Goal: Information Seeking & Learning: Learn about a topic

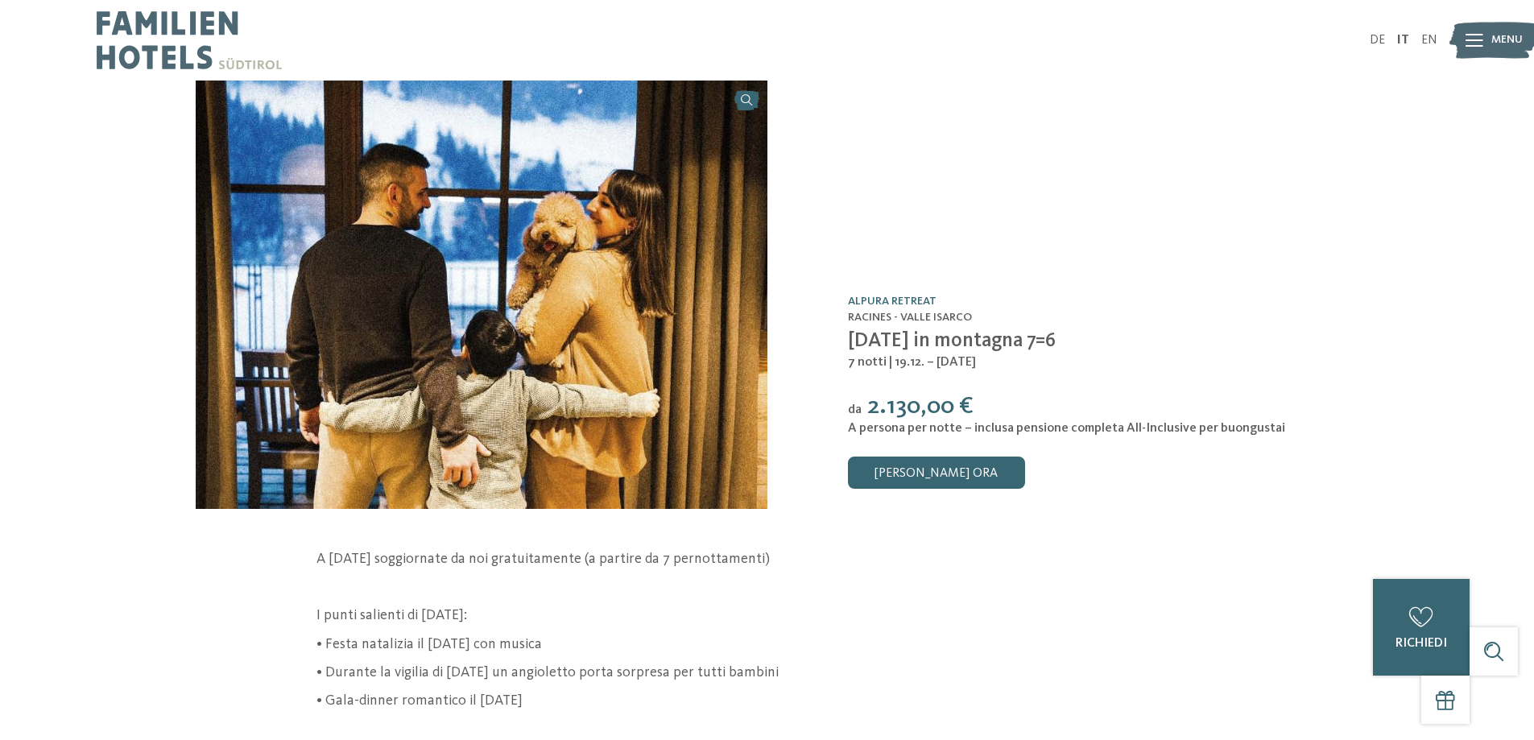
click at [1476, 42] on icon at bounding box center [1474, 40] width 18 height 13
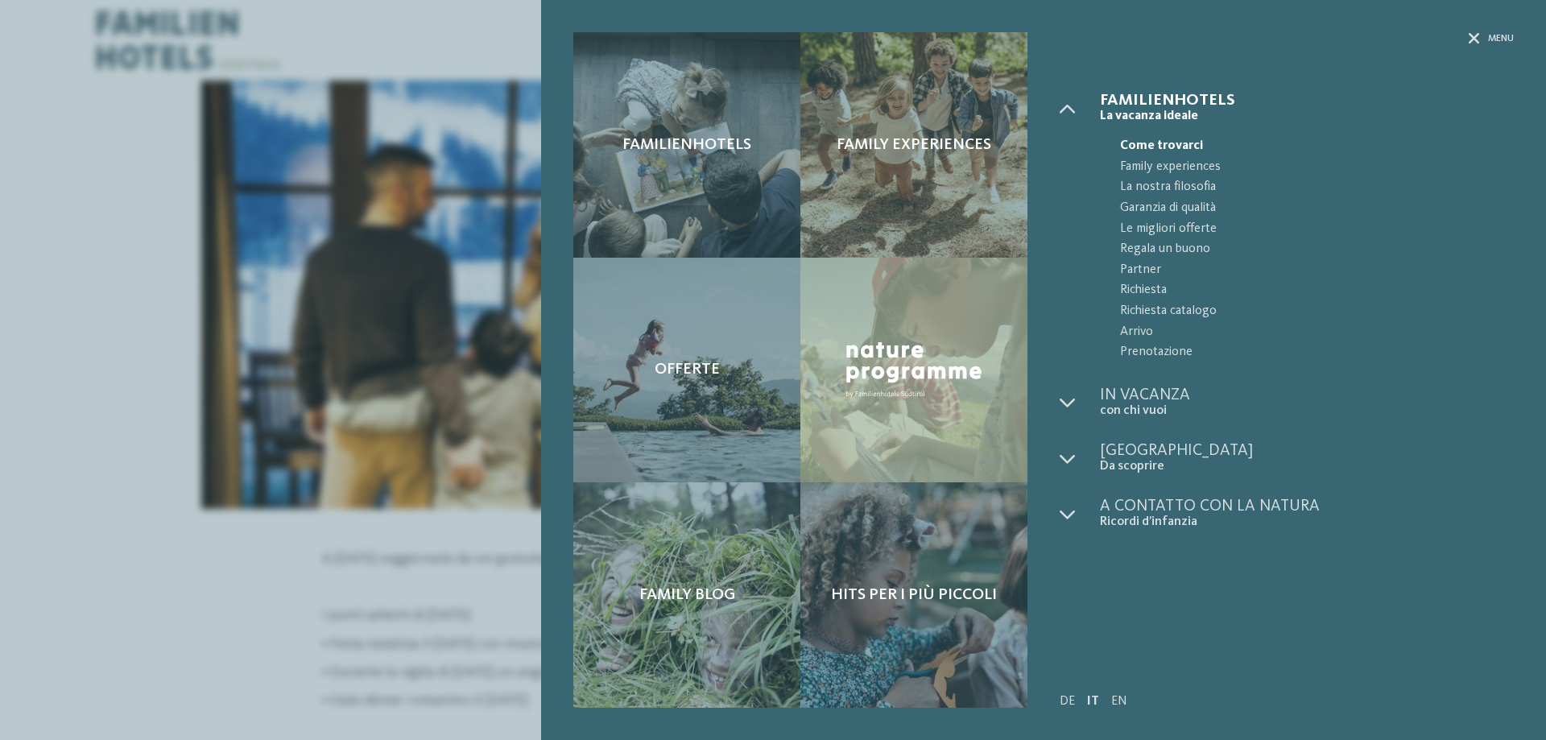
click at [1150, 148] on span "Come trovarci" at bounding box center [1317, 146] width 394 height 21
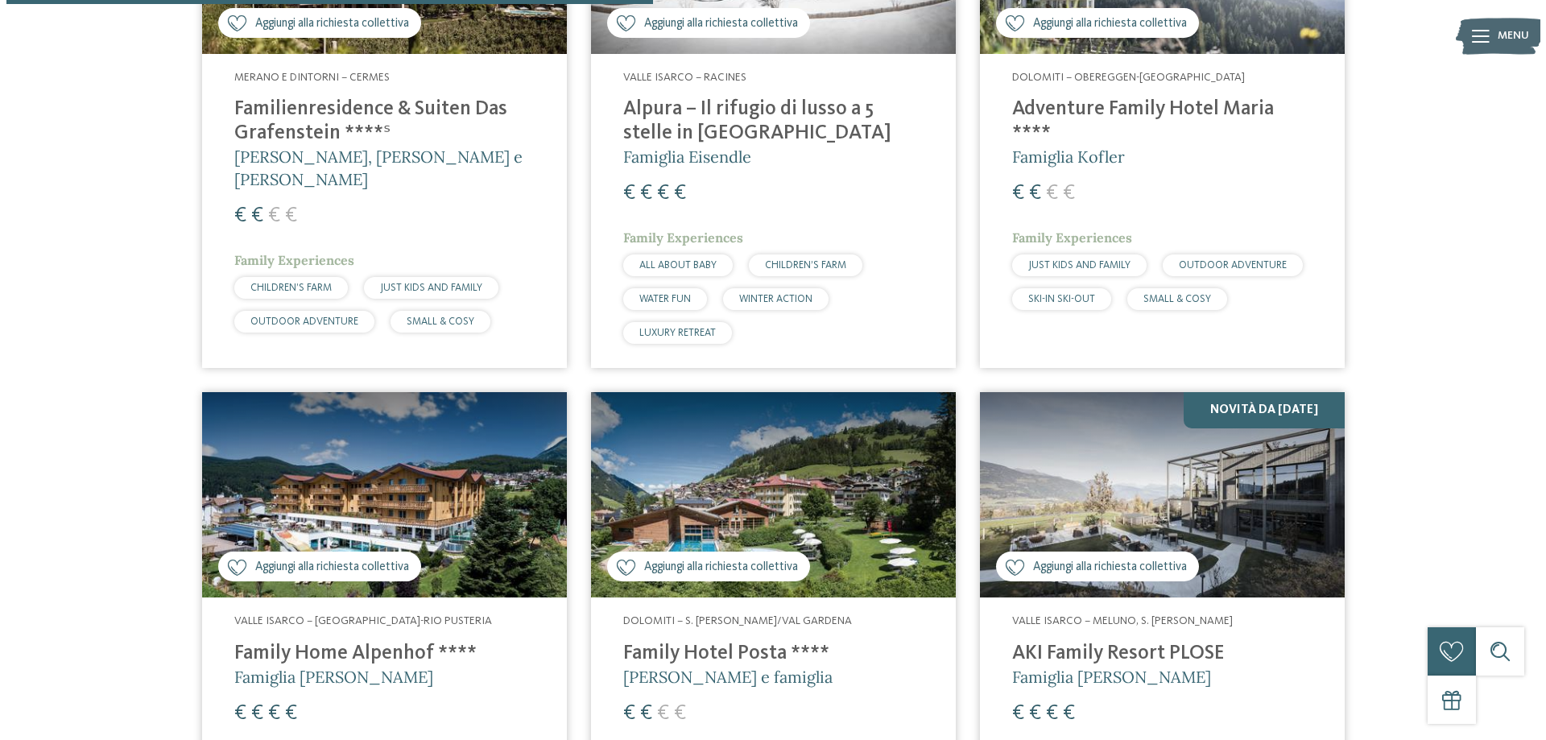
scroll to position [2093, 0]
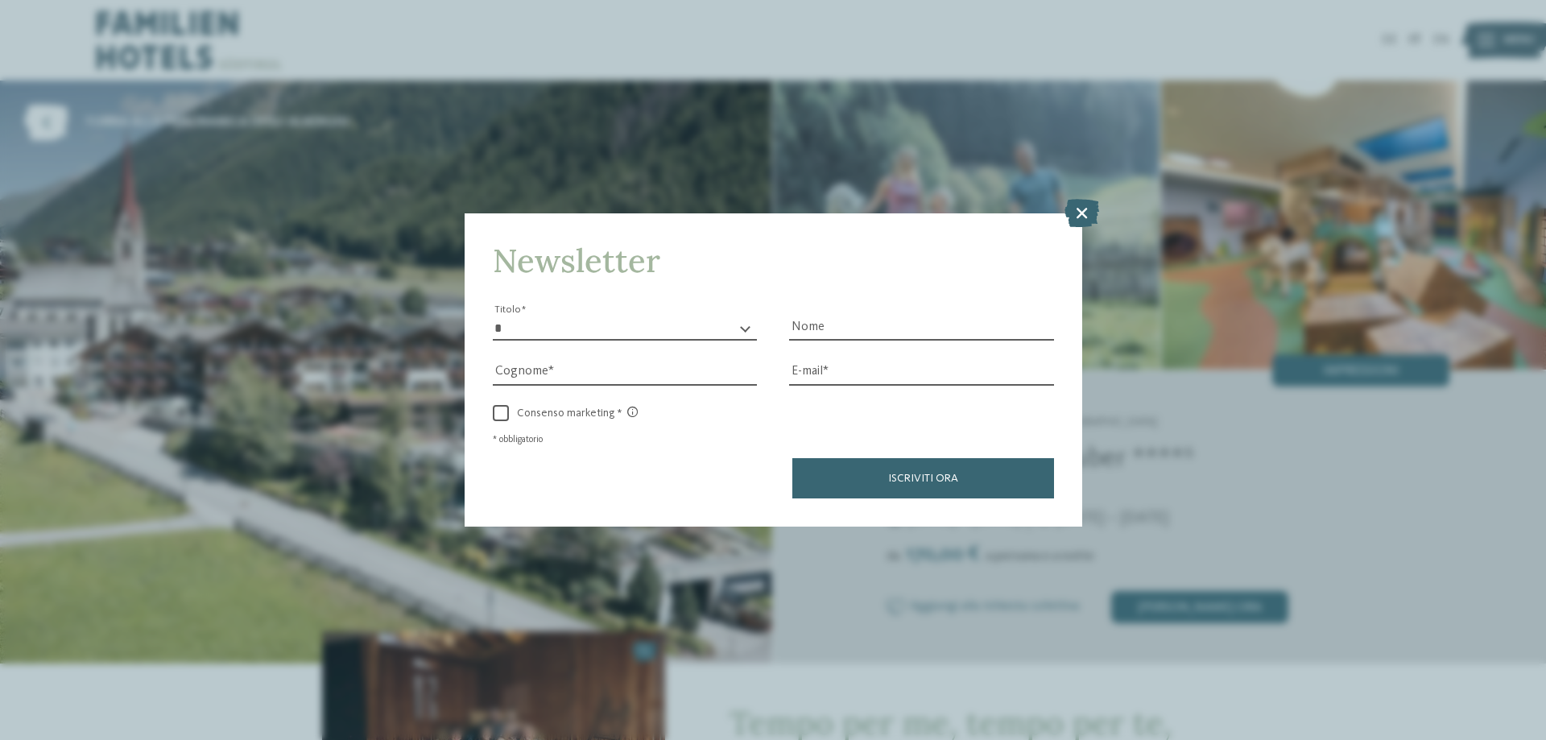
drag, startPoint x: 1085, startPoint y: 208, endPoint x: 1067, endPoint y: 216, distance: 20.2
click at [1083, 208] on icon at bounding box center [1081, 213] width 35 height 28
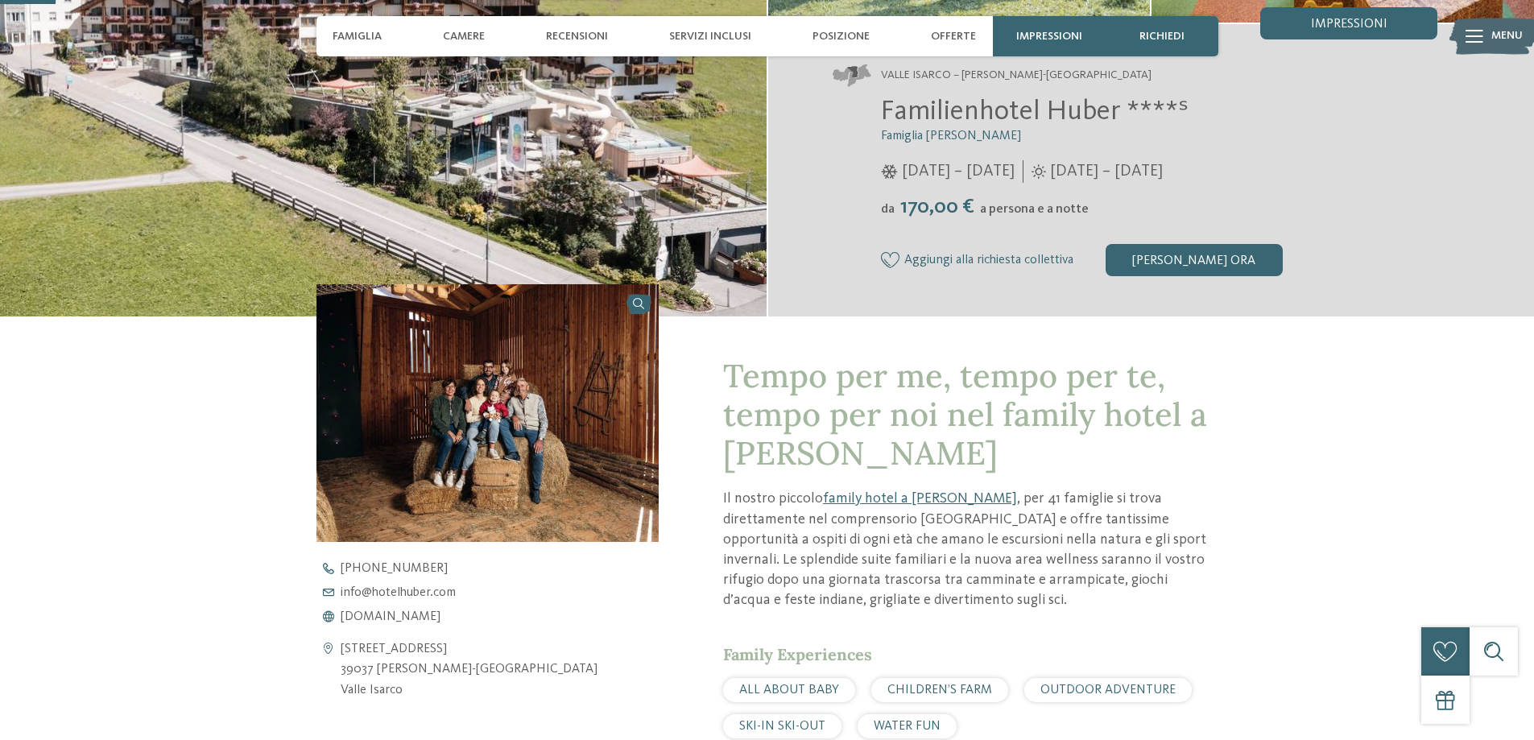
scroll to position [483, 0]
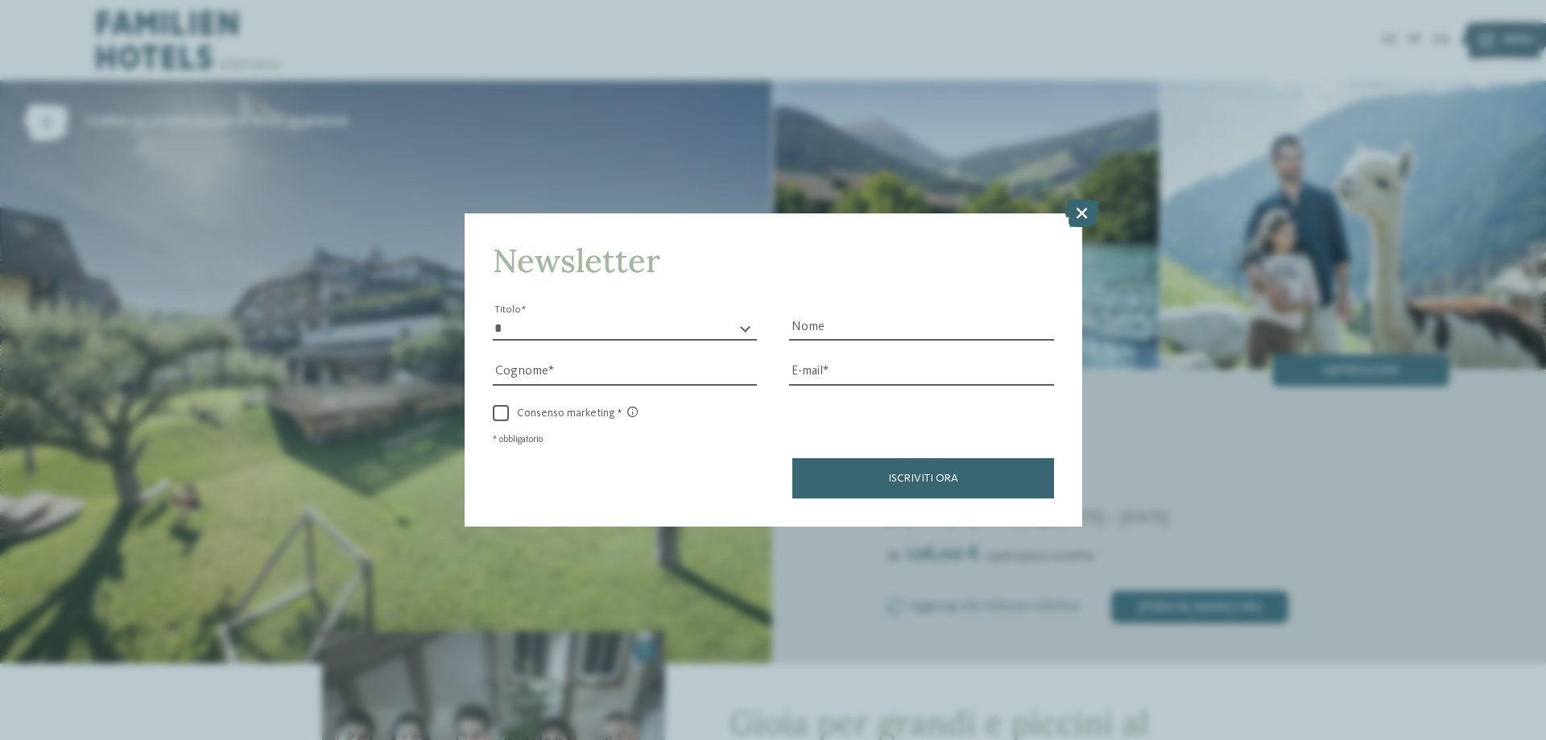
click at [1081, 205] on icon at bounding box center [1081, 213] width 35 height 28
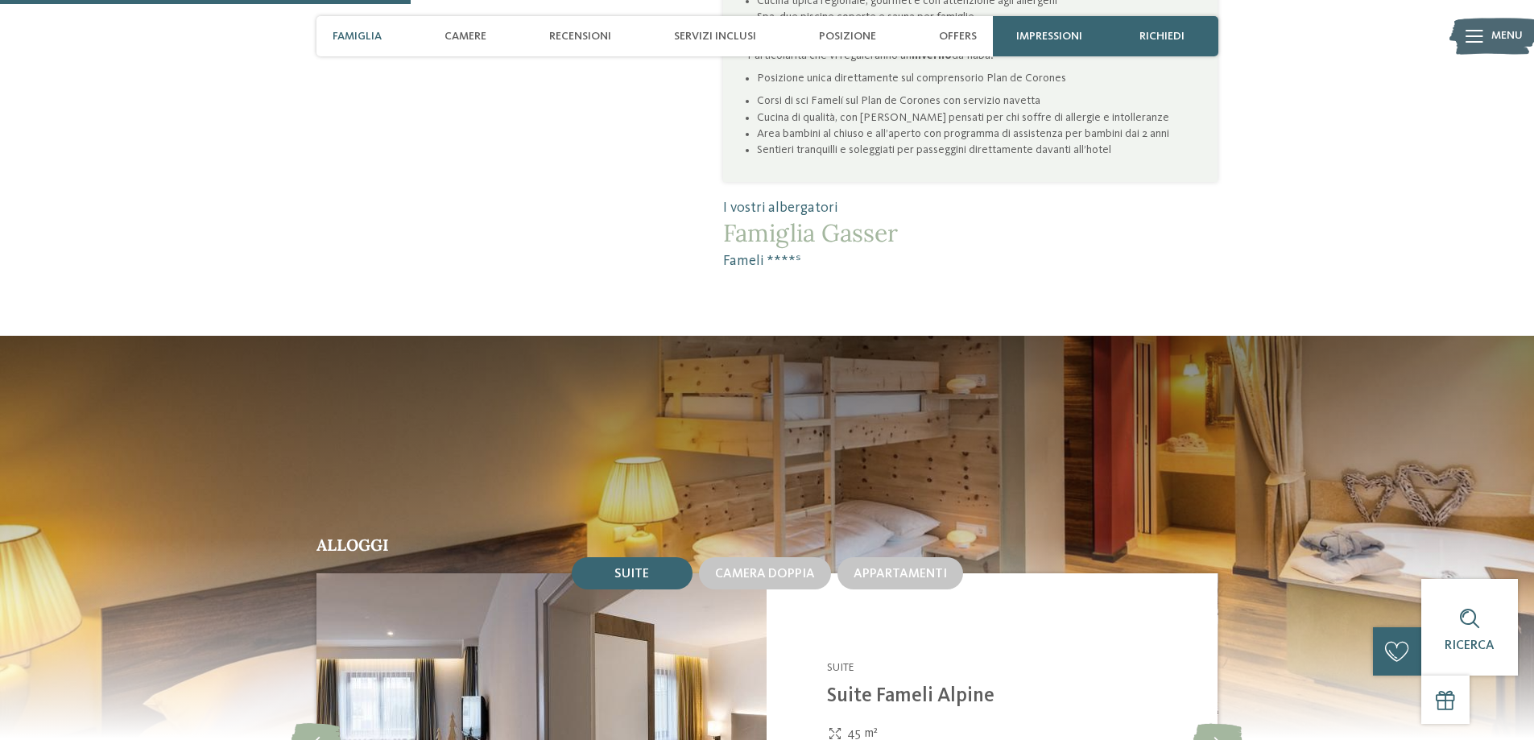
scroll to position [1047, 0]
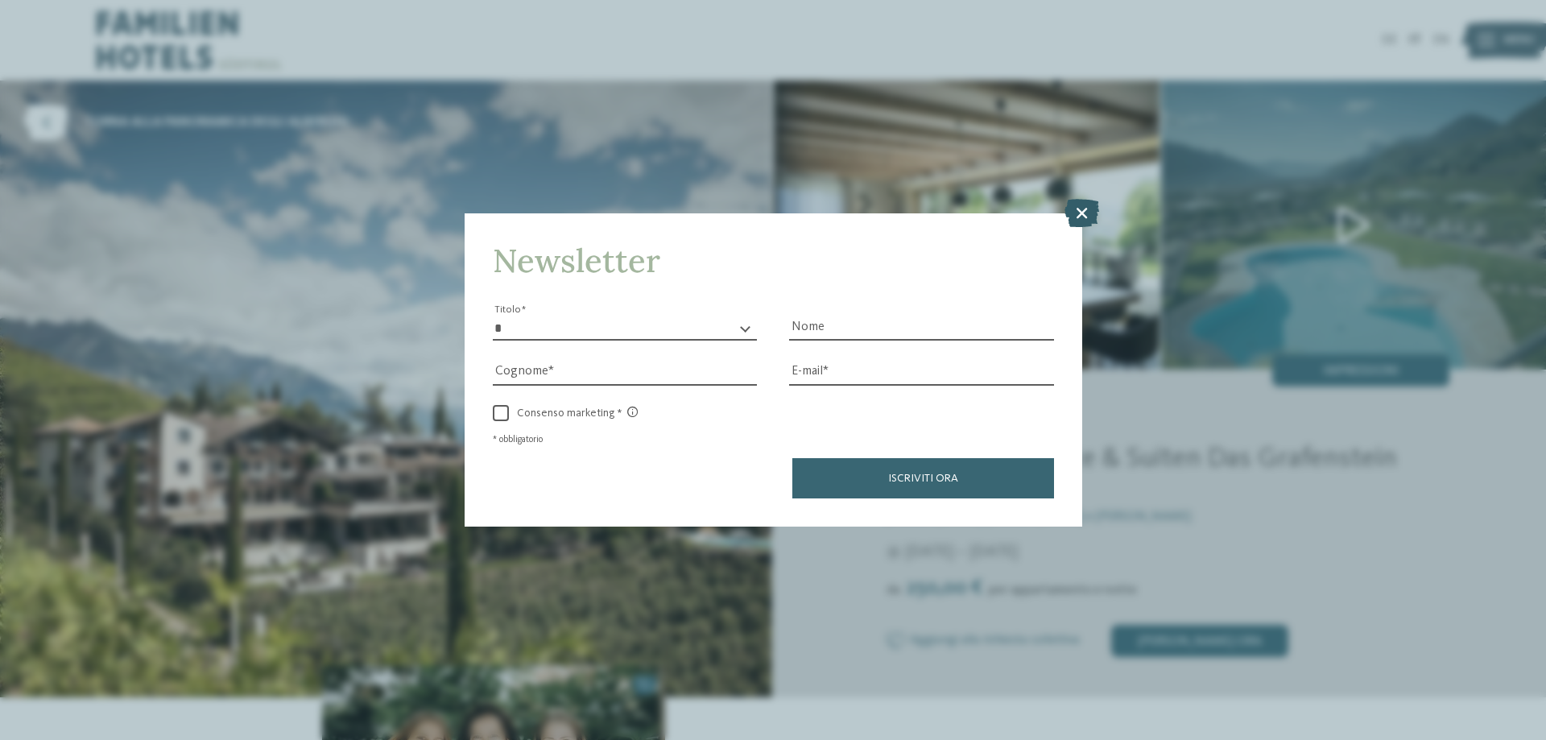
click at [1079, 213] on icon at bounding box center [1081, 213] width 35 height 28
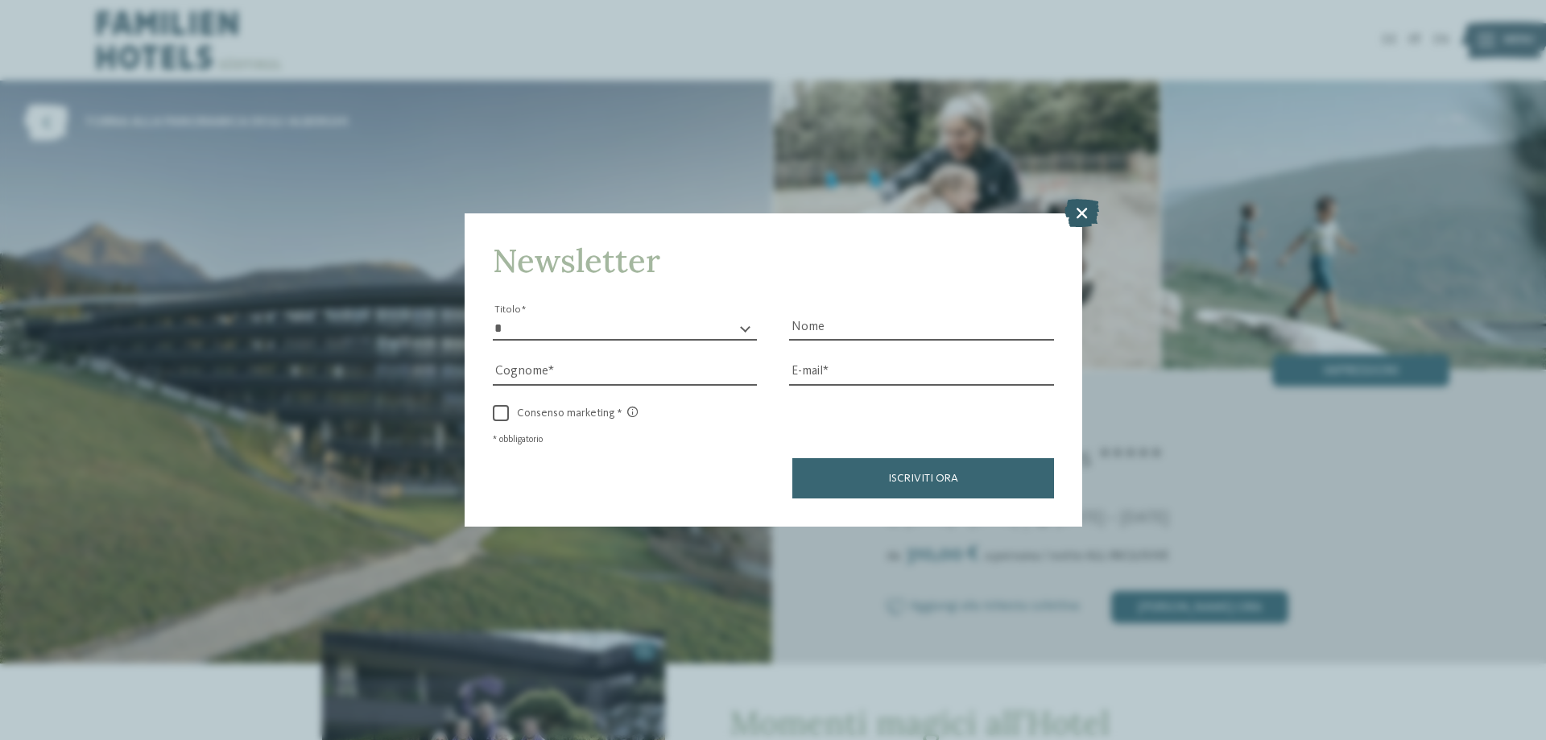
click at [1074, 205] on icon at bounding box center [1081, 213] width 35 height 28
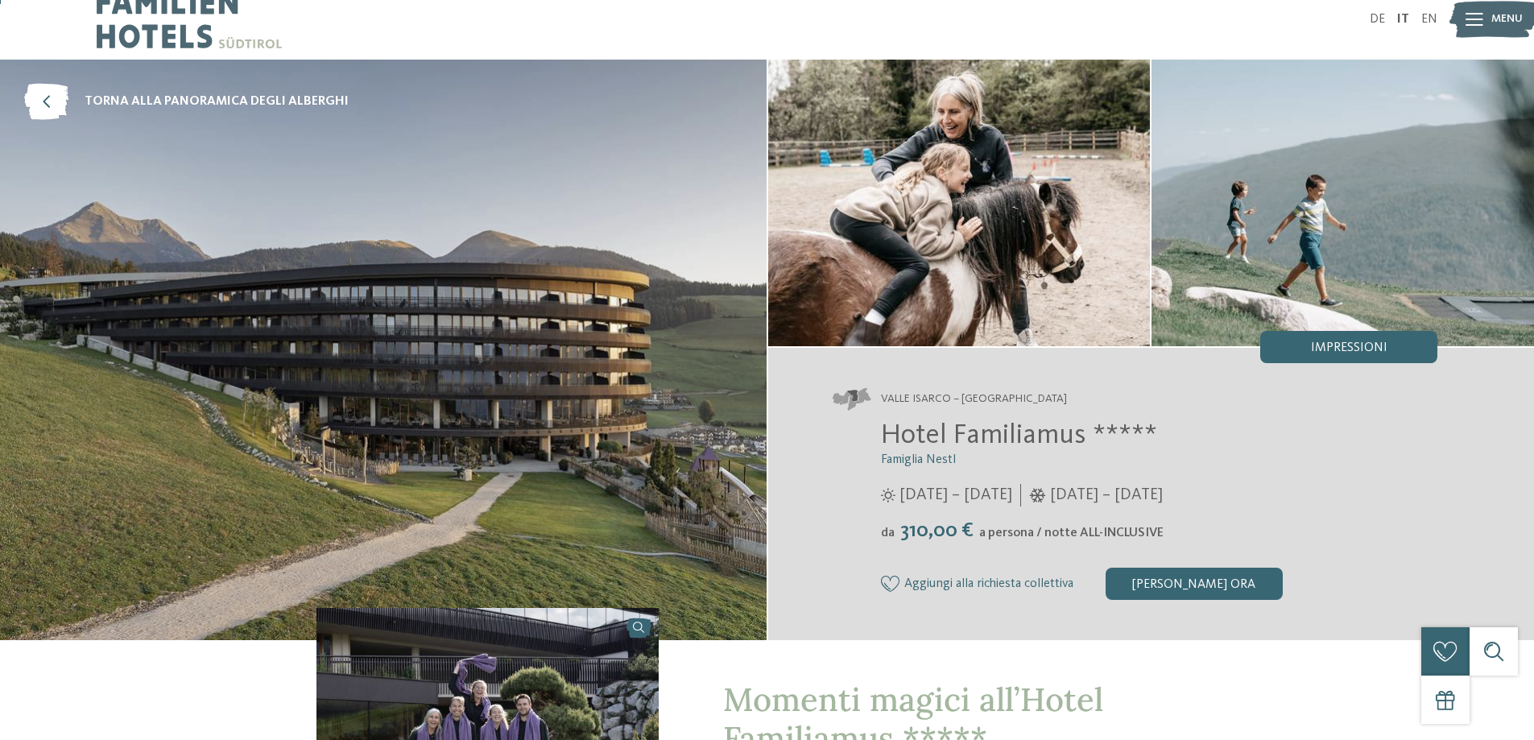
scroll to position [161, 0]
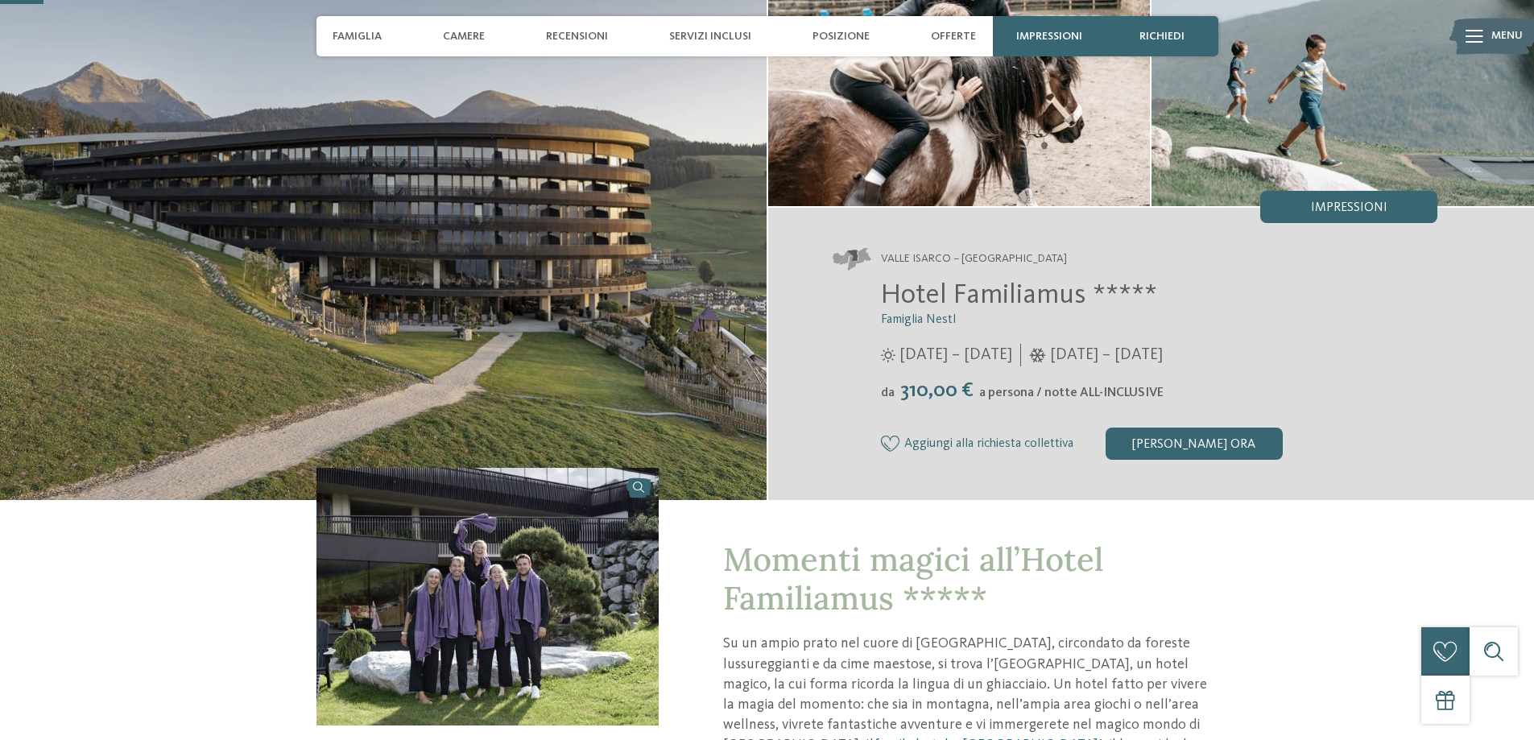
drag, startPoint x: 973, startPoint y: 299, endPoint x: 919, endPoint y: 318, distance: 57.0
drag, startPoint x: 919, startPoint y: 318, endPoint x: 859, endPoint y: 313, distance: 59.8
click at [861, 314] on div "Hotel Familiamus ***** Famiglia Nestl 29/05/2025 – 09/11/2025 da" at bounding box center [1134, 369] width 605 height 181
drag, startPoint x: 914, startPoint y: 251, endPoint x: 854, endPoint y: 290, distance: 71.0
click at [854, 289] on div "Hotel Familiamus ***** Famiglia Nestl 29/05/2025 – 09/11/2025 da" at bounding box center [1134, 369] width 605 height 181
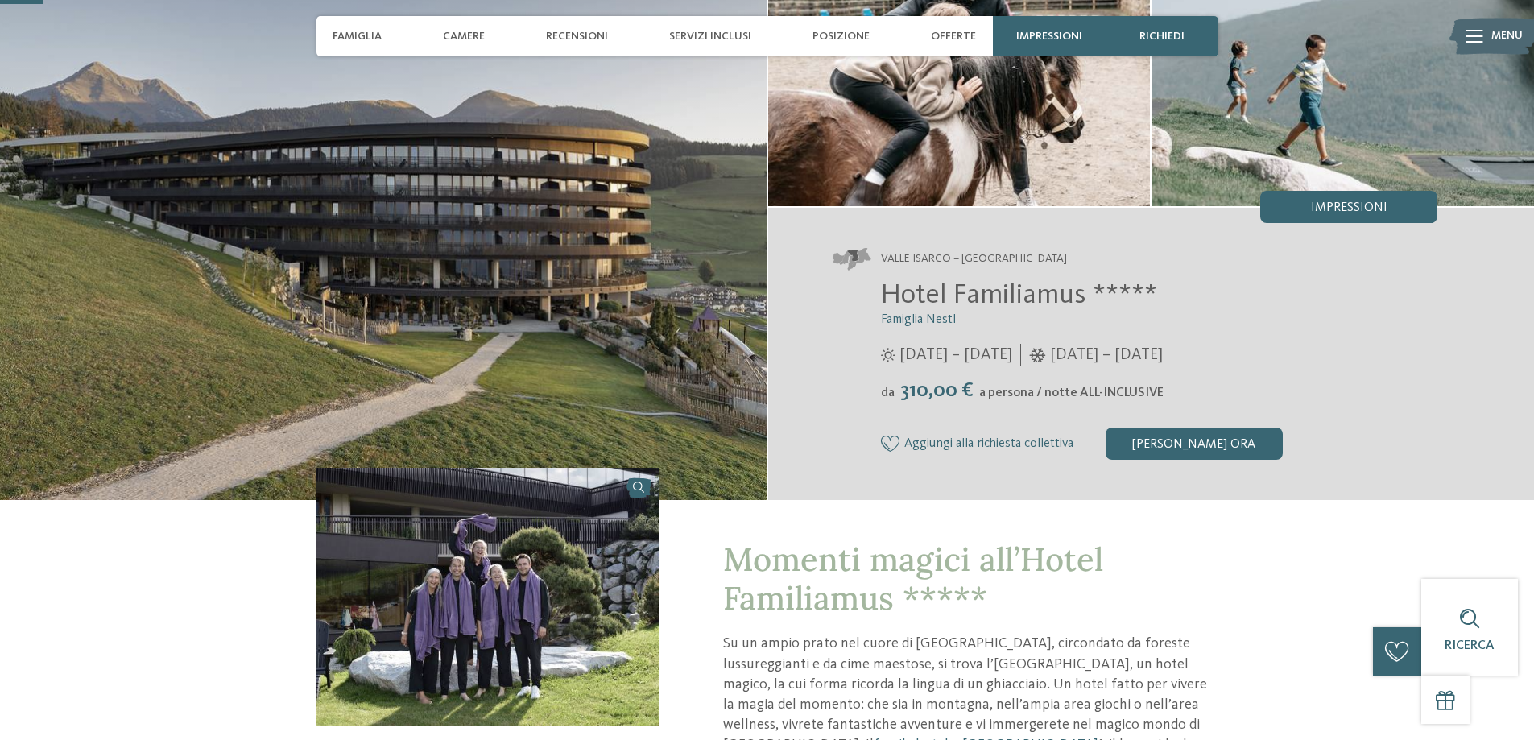
click at [941, 294] on span "Hotel Familiamus *****" at bounding box center [1019, 295] width 276 height 28
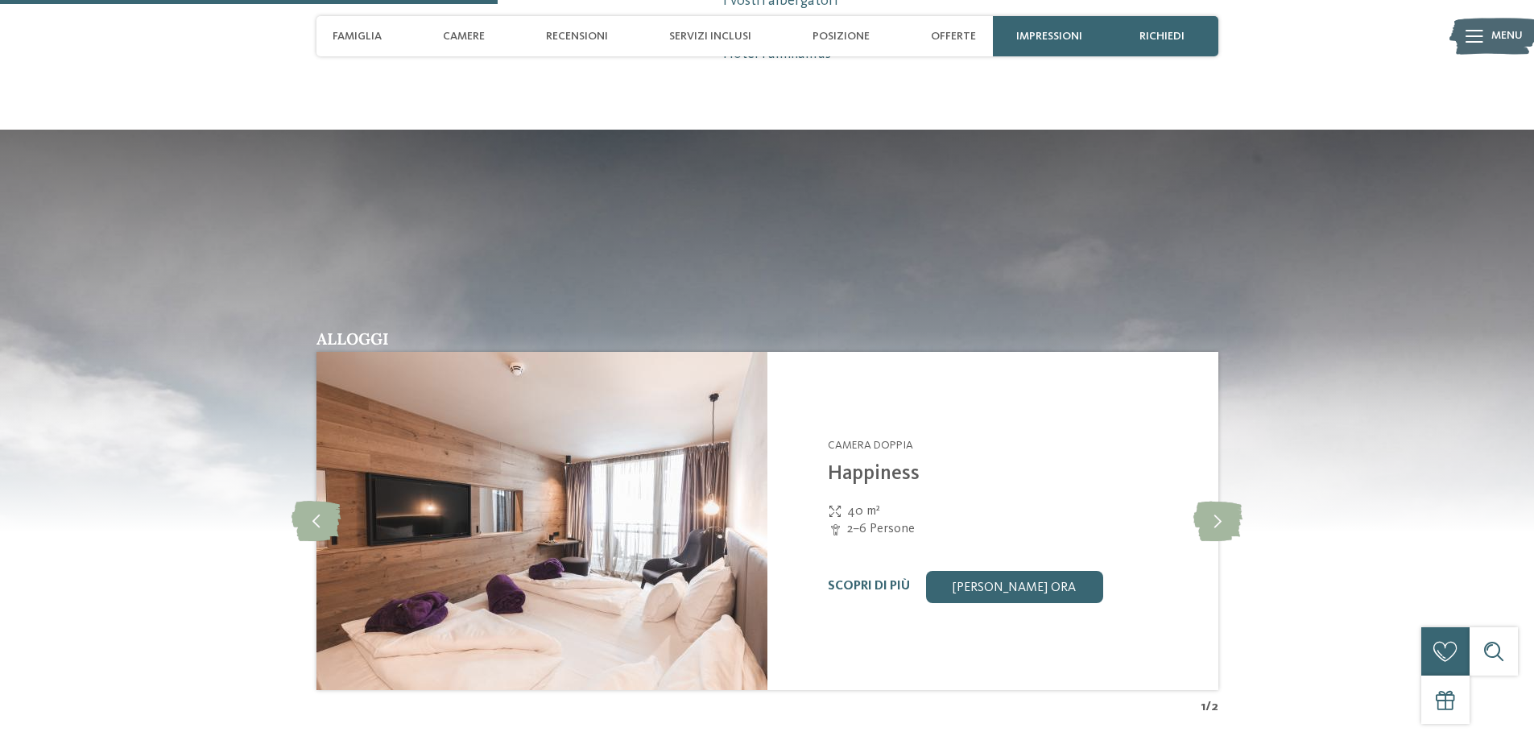
scroll to position [1852, 0]
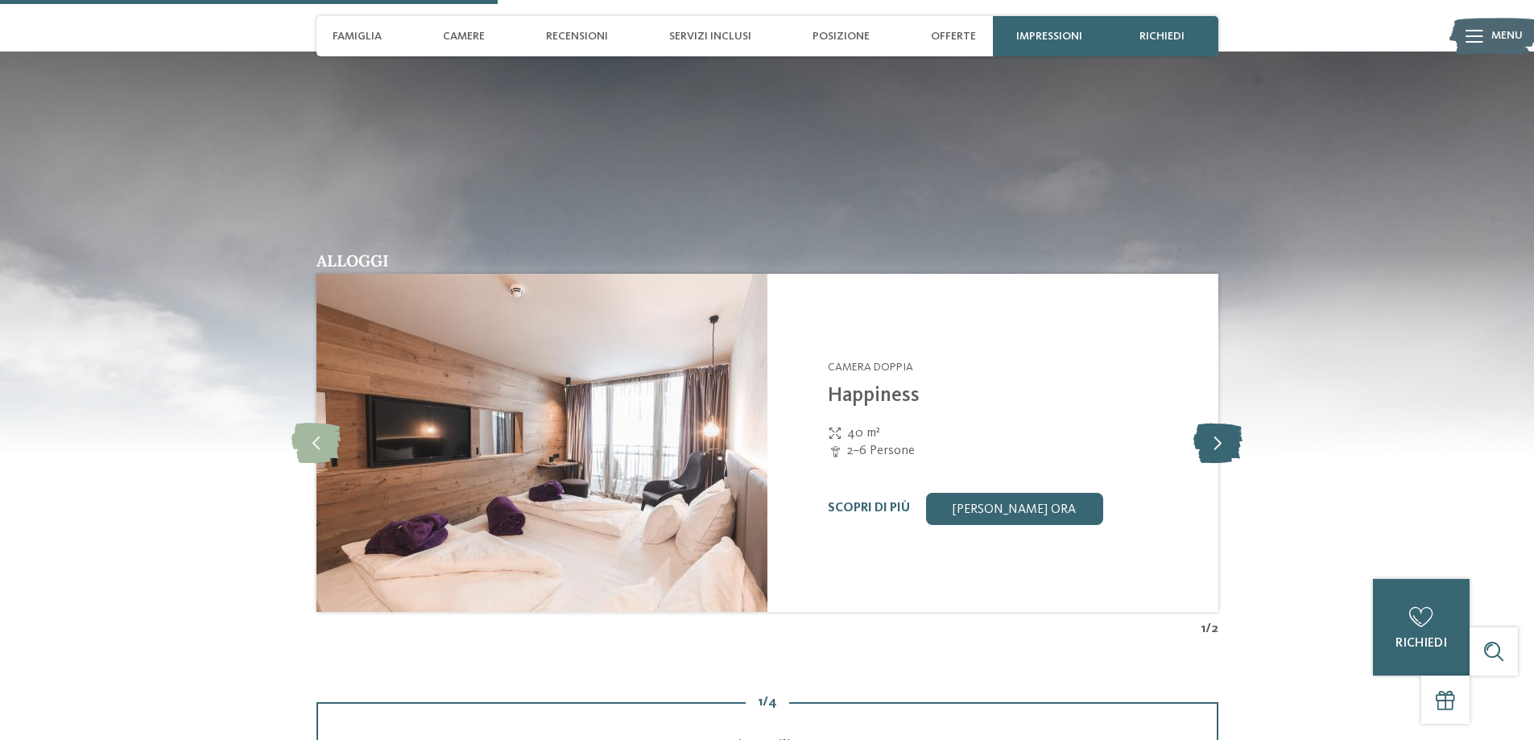
click at [1219, 452] on icon at bounding box center [1217, 443] width 49 height 40
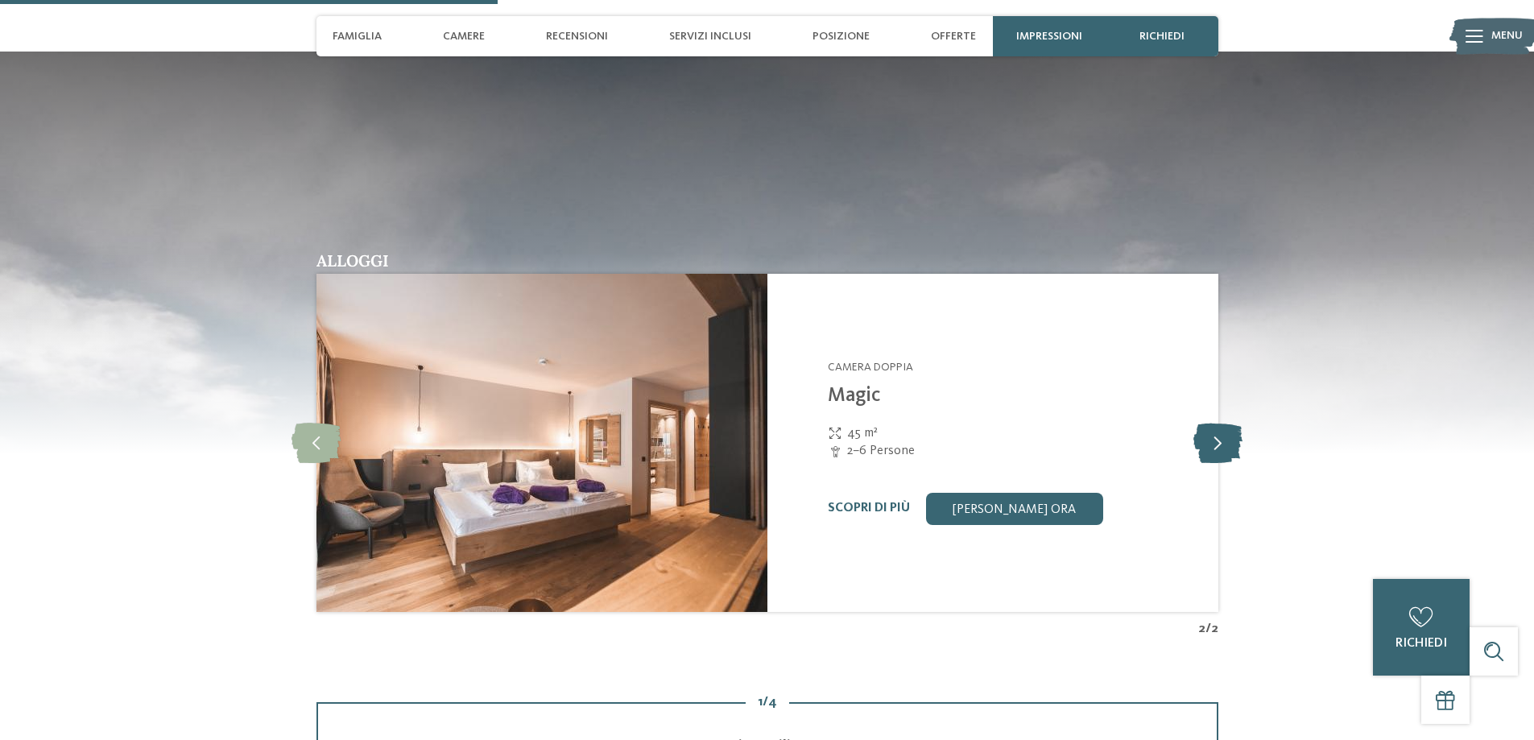
click at [1220, 452] on icon at bounding box center [1217, 443] width 49 height 40
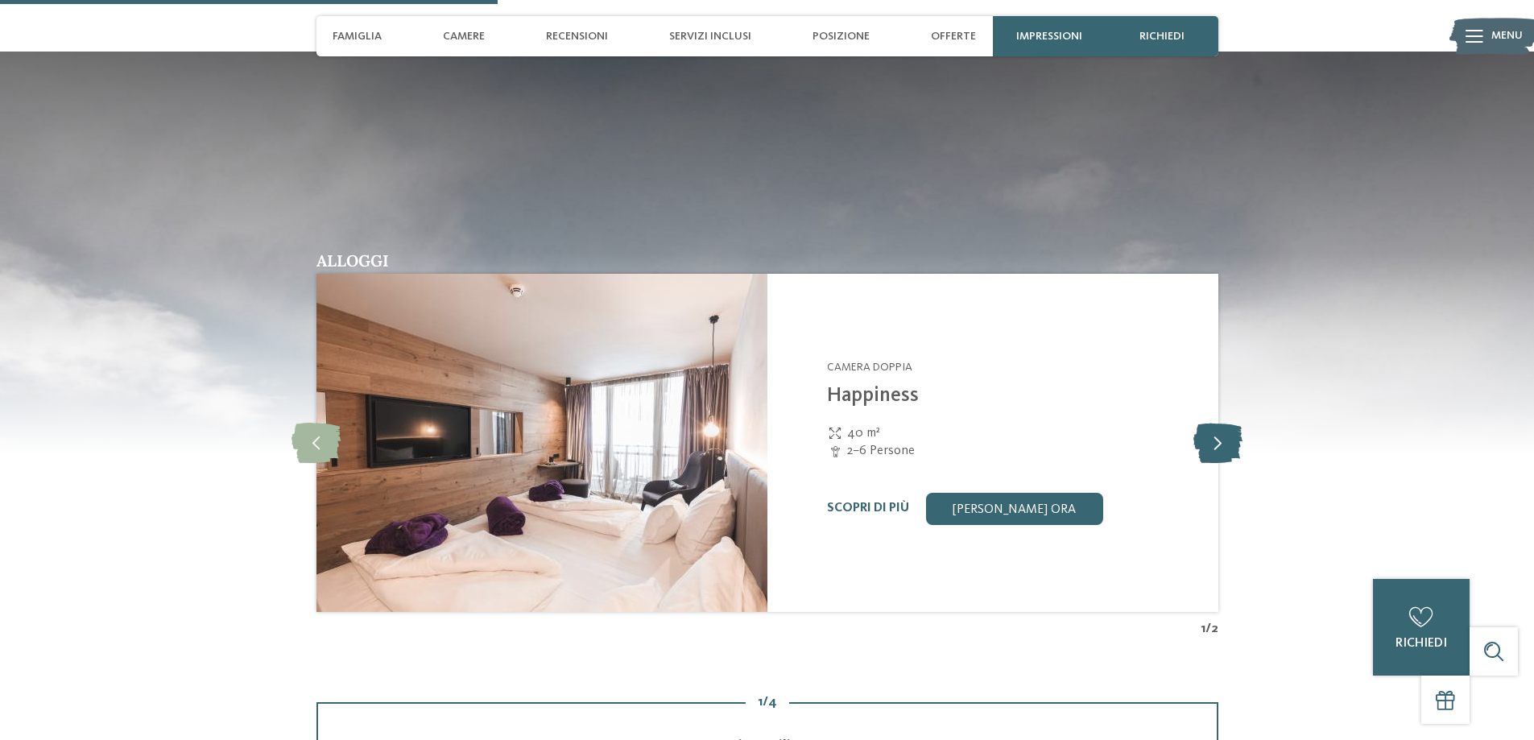
click at [1220, 452] on icon at bounding box center [1217, 443] width 49 height 40
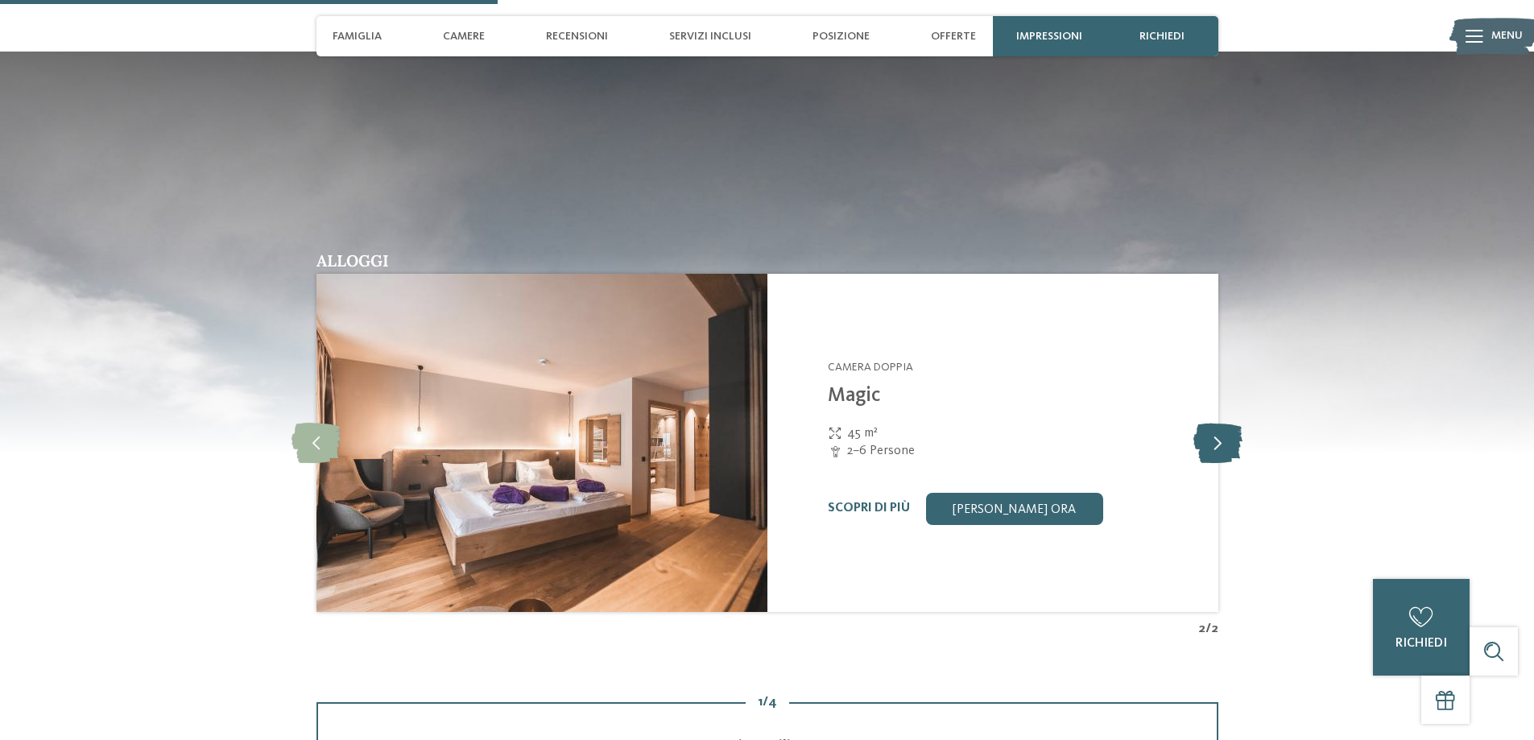
click at [1220, 452] on icon at bounding box center [1217, 443] width 49 height 40
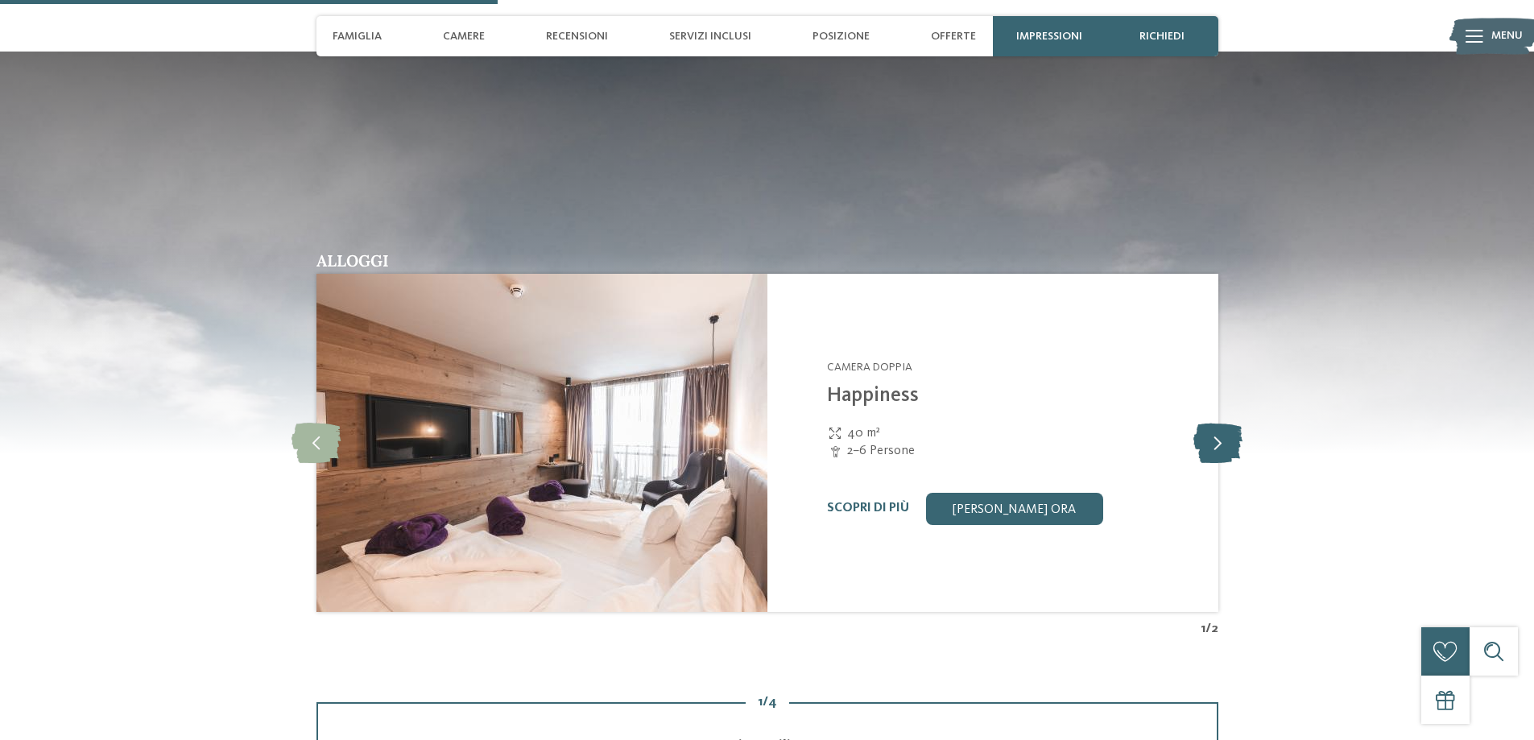
click at [1220, 452] on icon at bounding box center [1217, 443] width 49 height 40
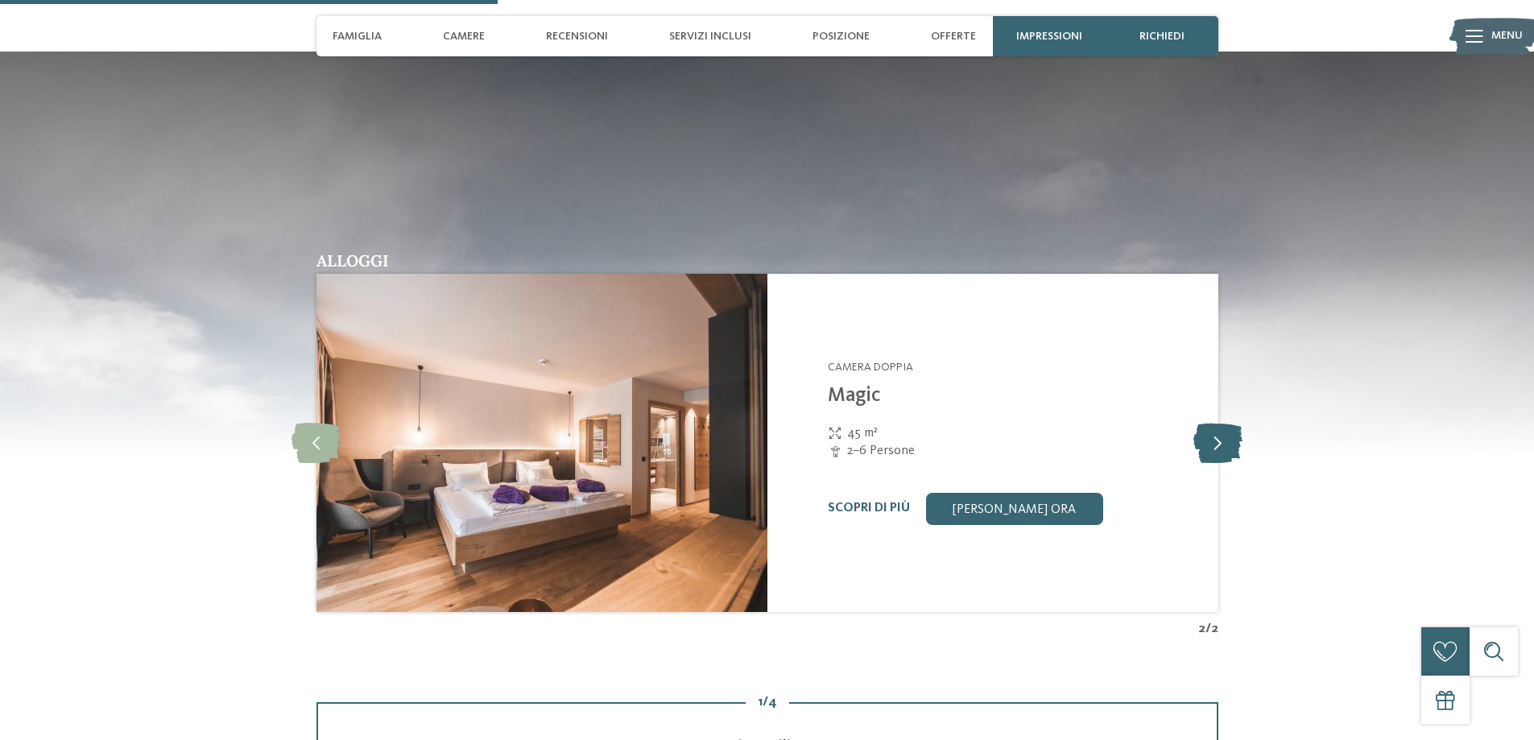
click at [1220, 452] on icon at bounding box center [1217, 443] width 49 height 40
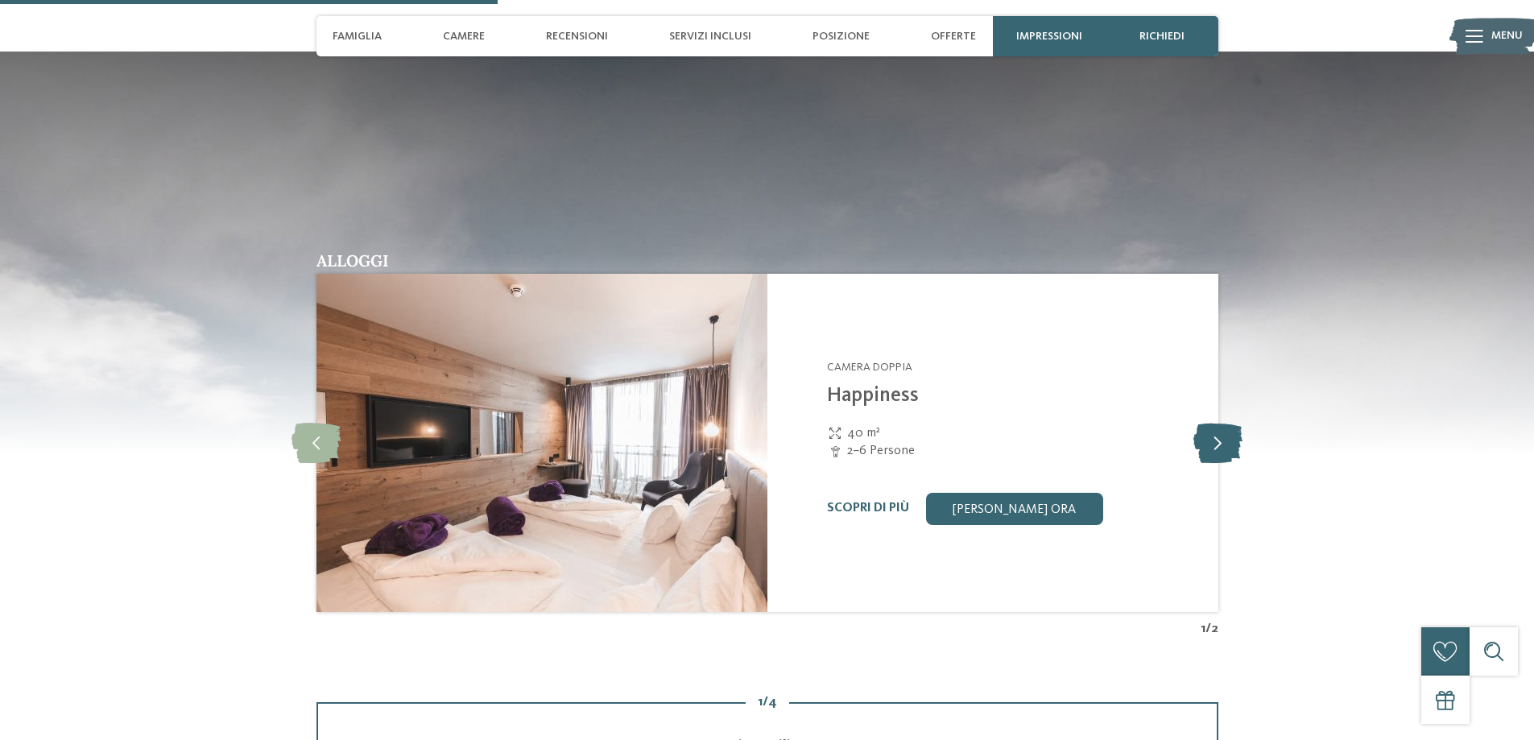
click at [1220, 452] on icon at bounding box center [1217, 443] width 49 height 40
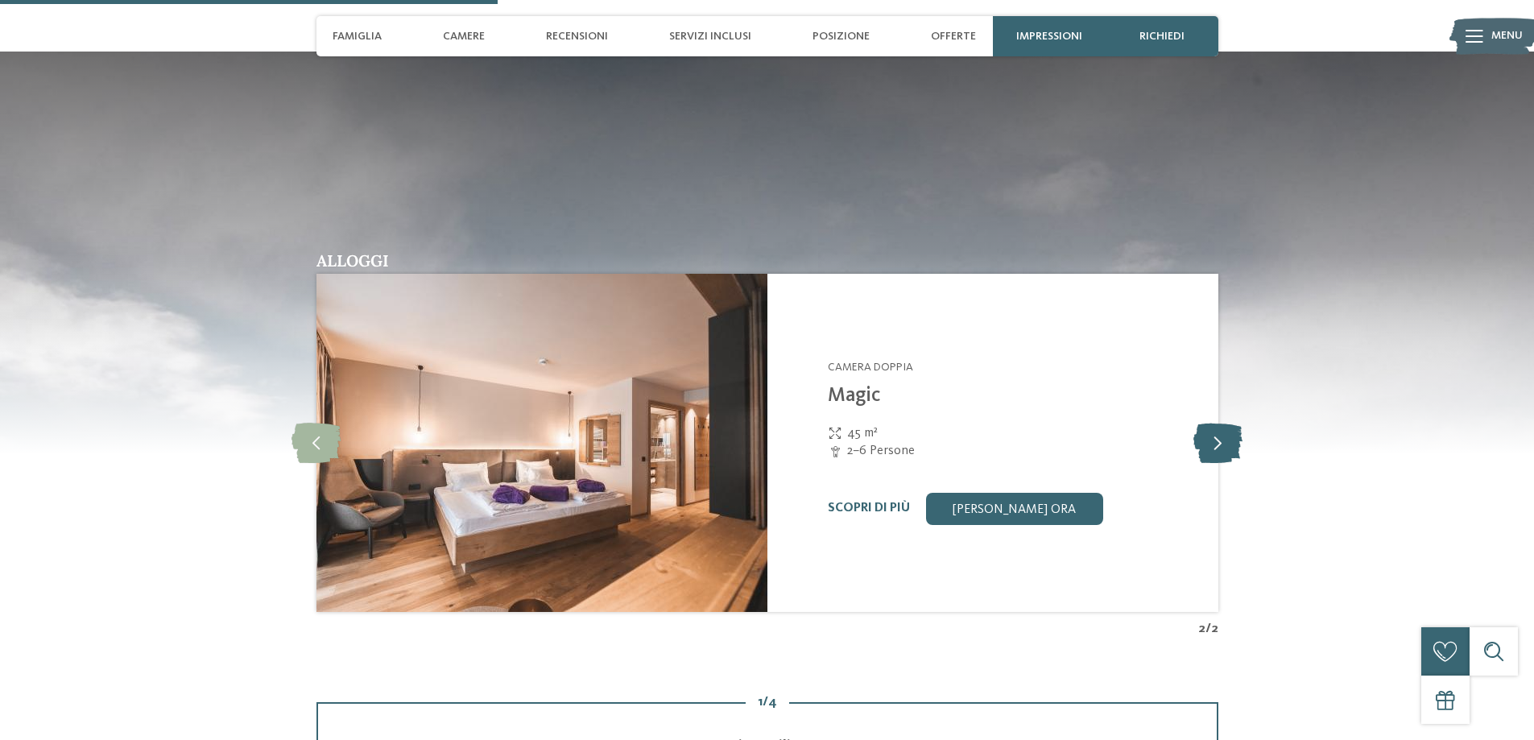
click at [1220, 452] on icon at bounding box center [1217, 443] width 49 height 40
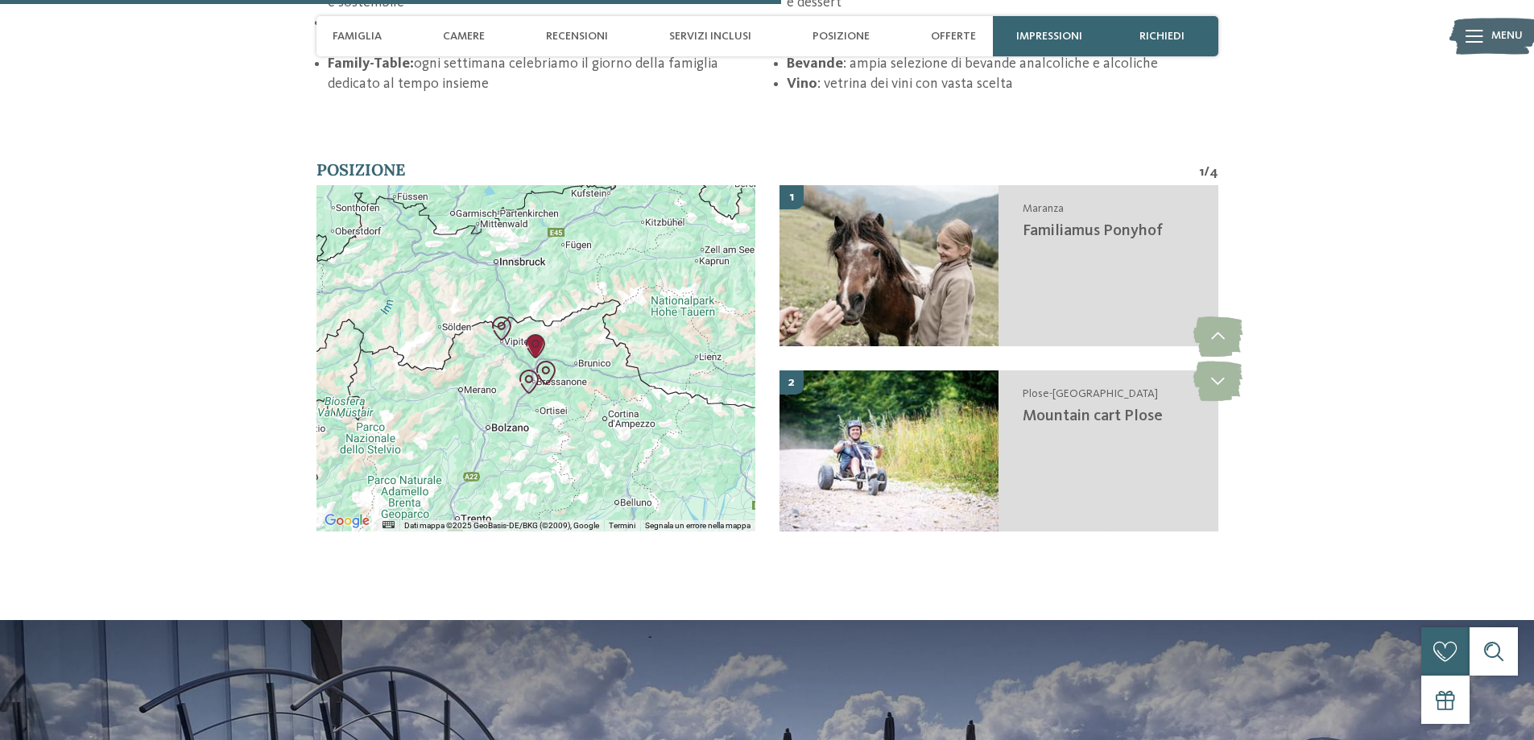
scroll to position [3140, 0]
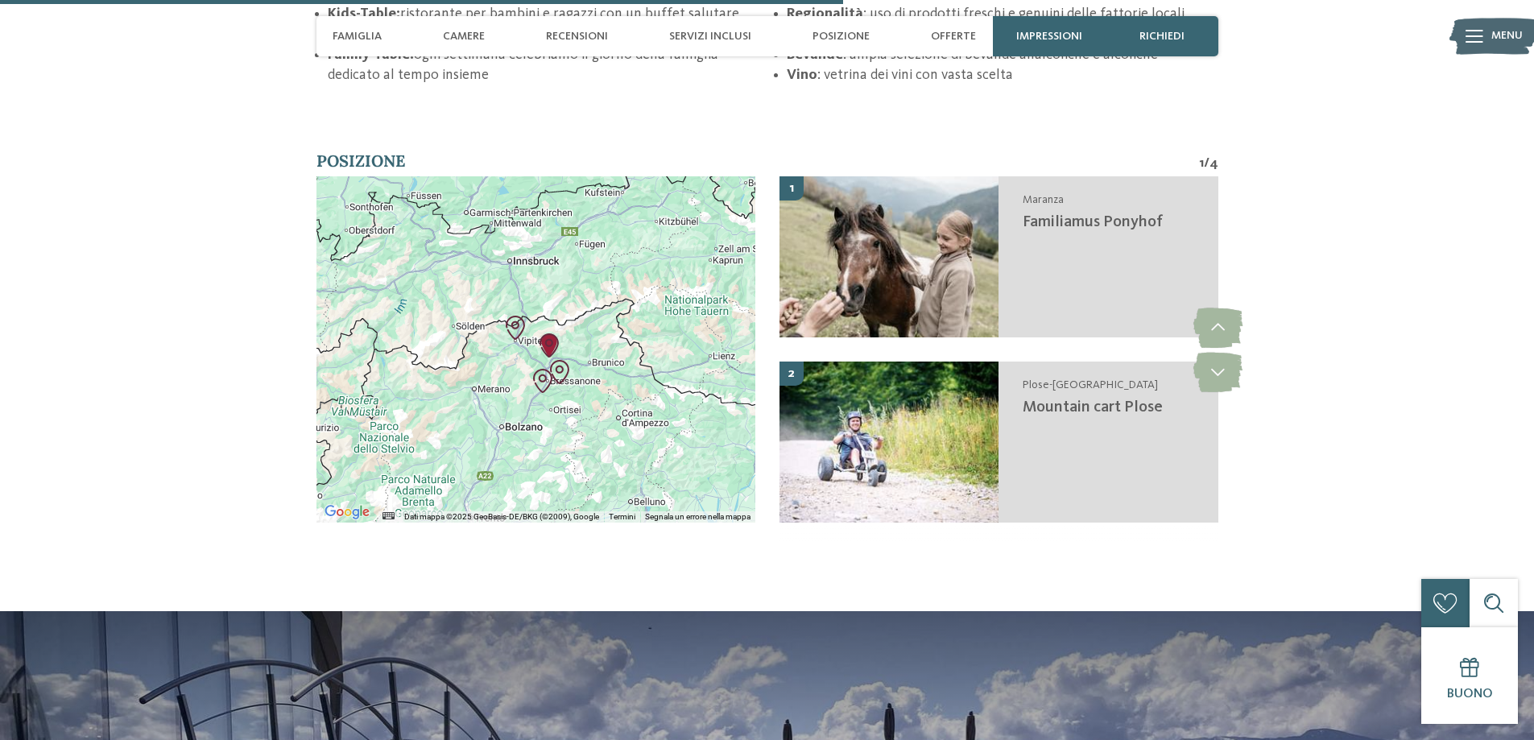
drag, startPoint x: 579, startPoint y: 395, endPoint x: 596, endPoint y: 403, distance: 18.7
click at [596, 403] on div at bounding box center [535, 349] width 439 height 346
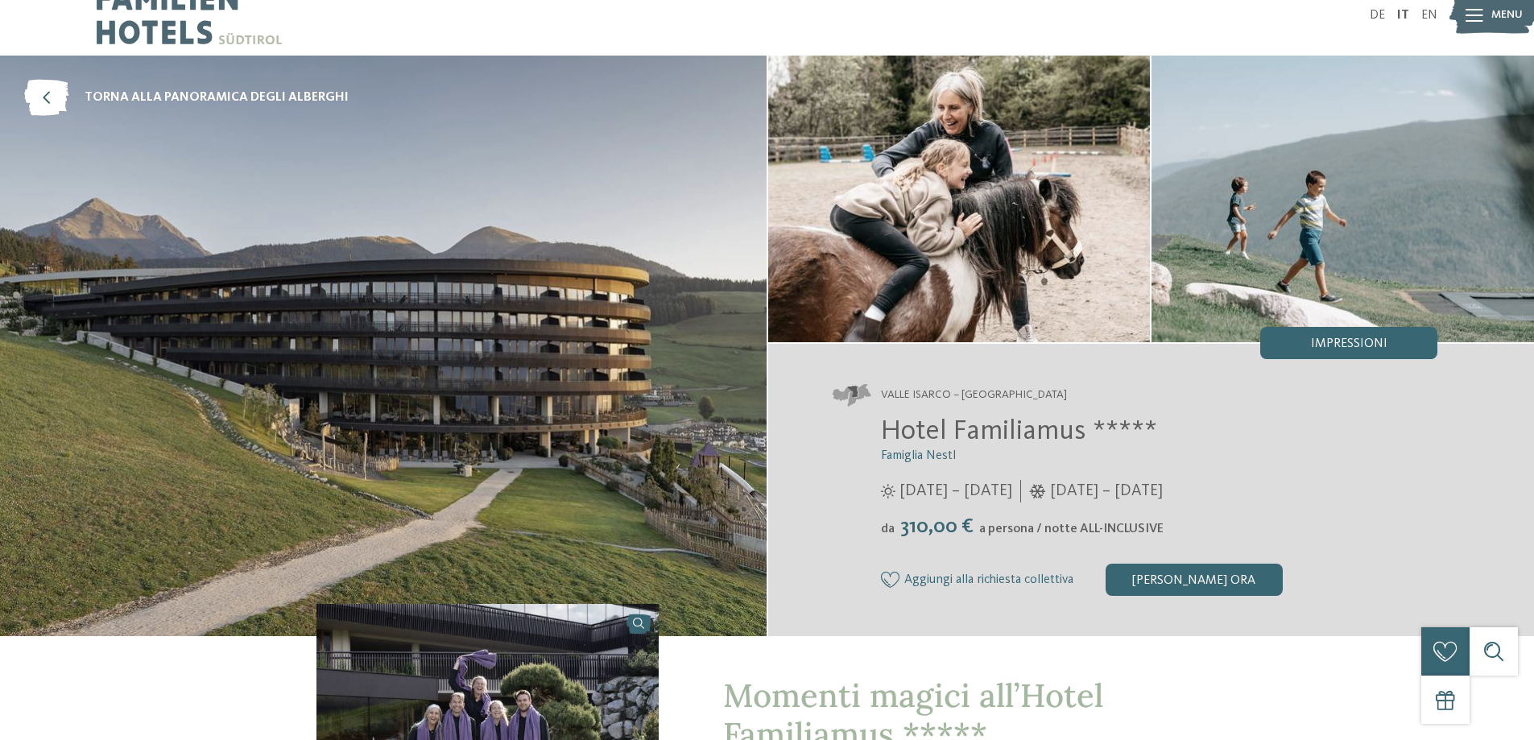
scroll to position [0, 0]
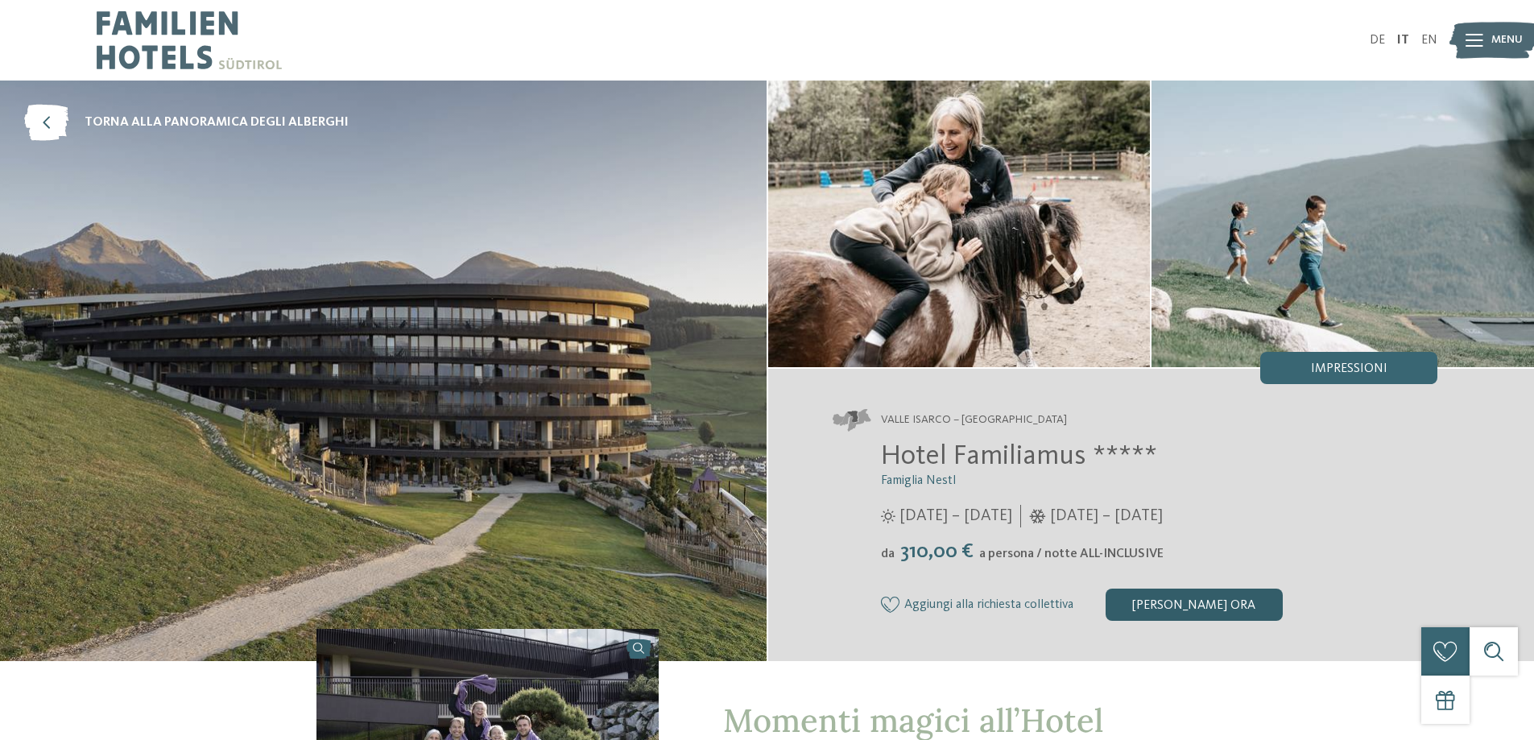
click at [1174, 604] on div "[PERSON_NAME] ora" at bounding box center [1193, 605] width 177 height 32
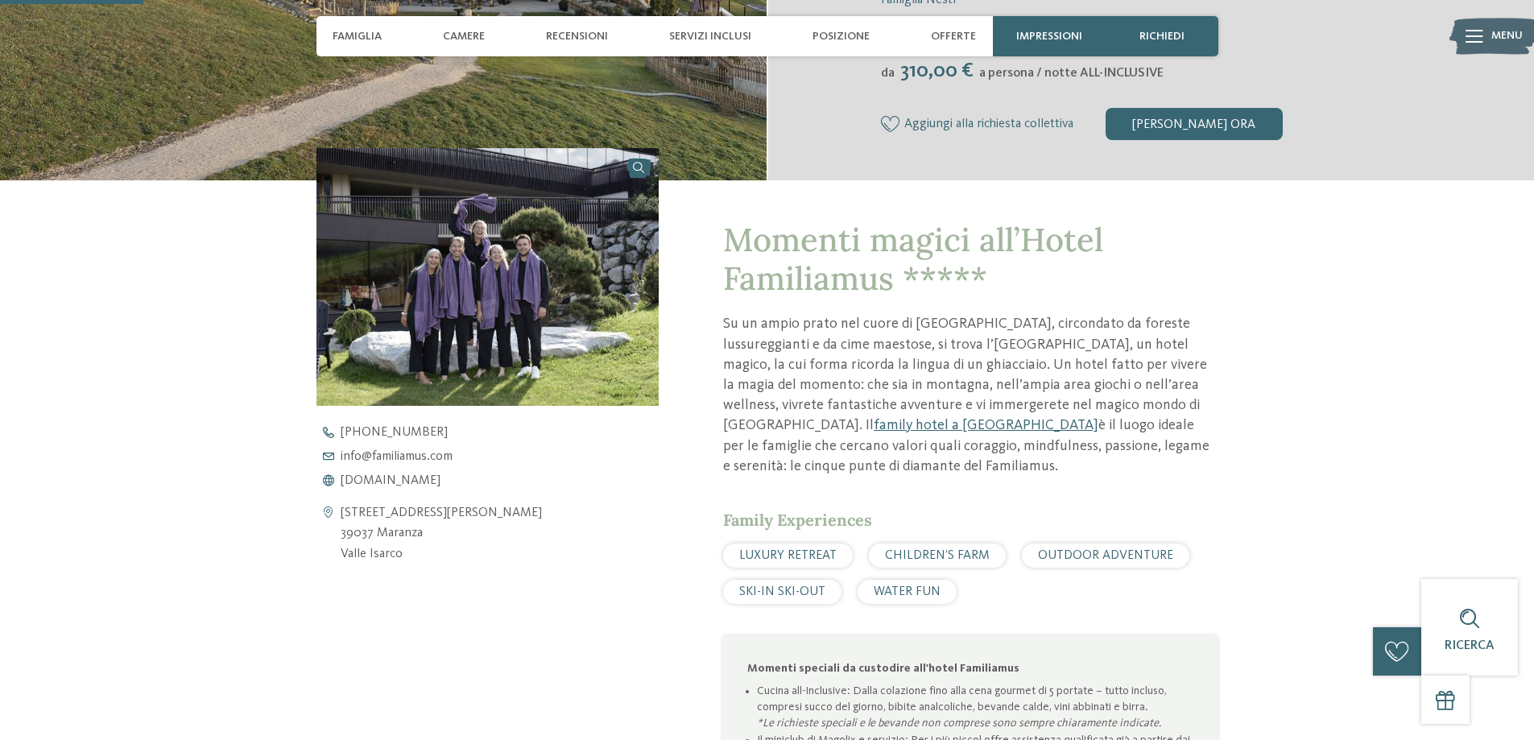
scroll to position [452, 0]
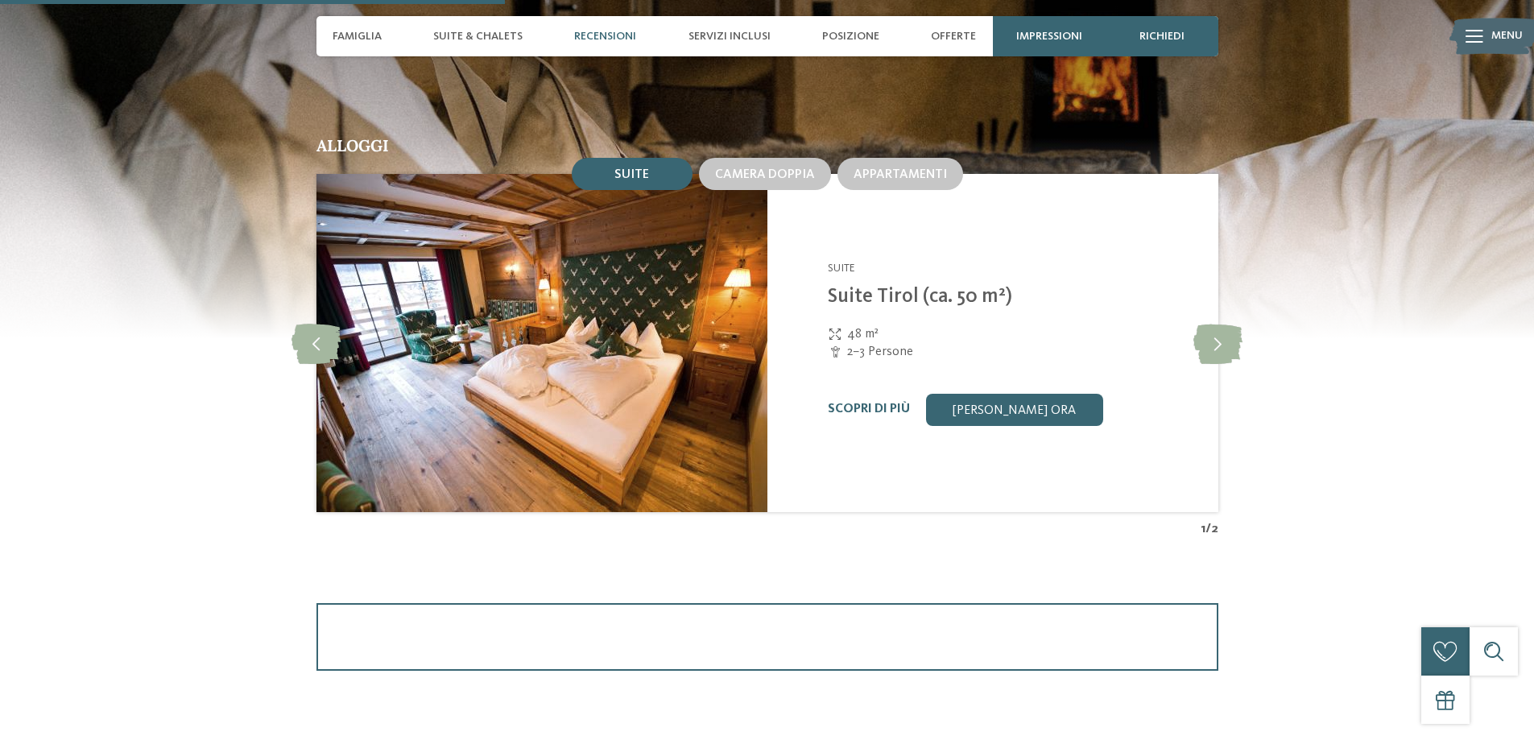
scroll to position [1610, 0]
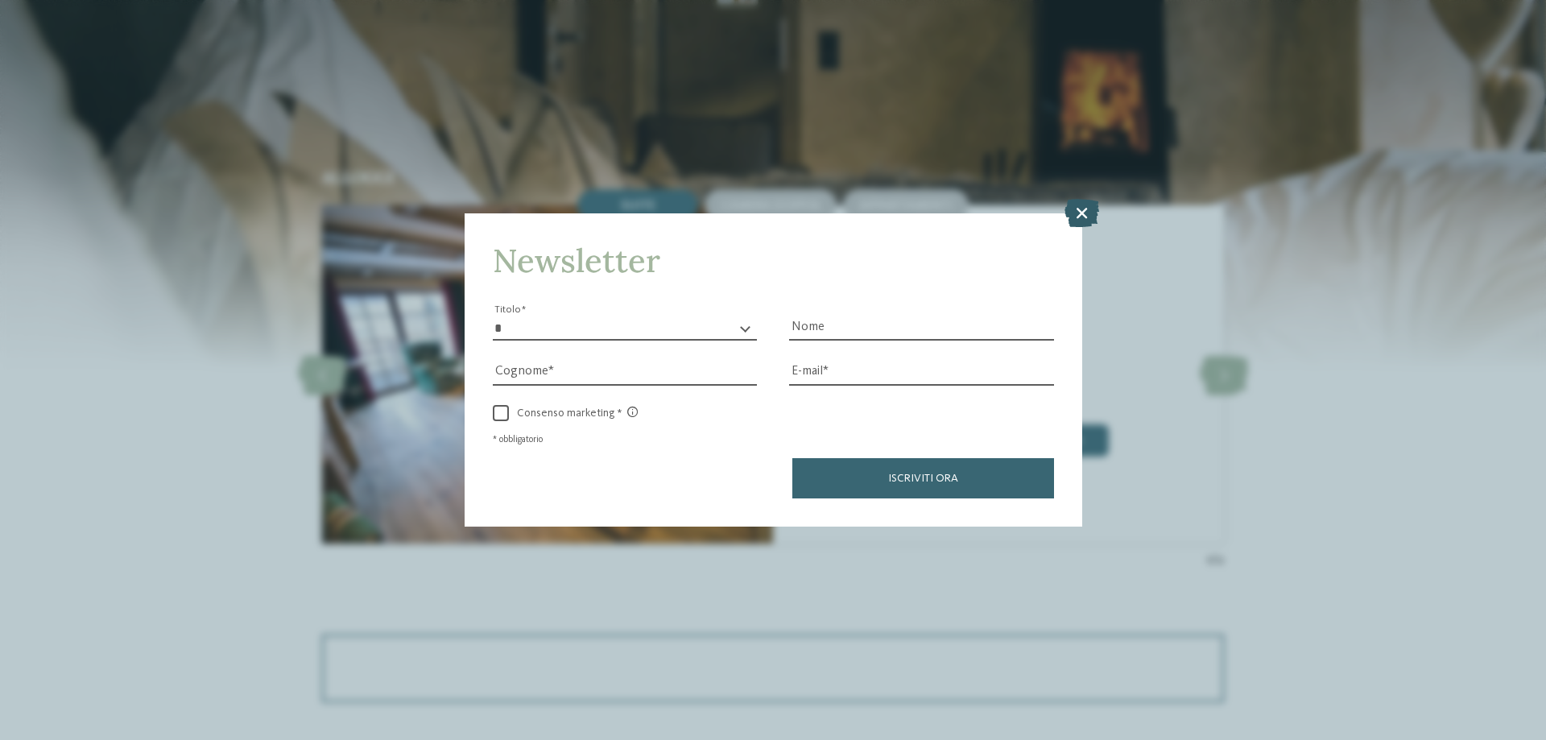
click at [1081, 213] on icon at bounding box center [1081, 213] width 35 height 28
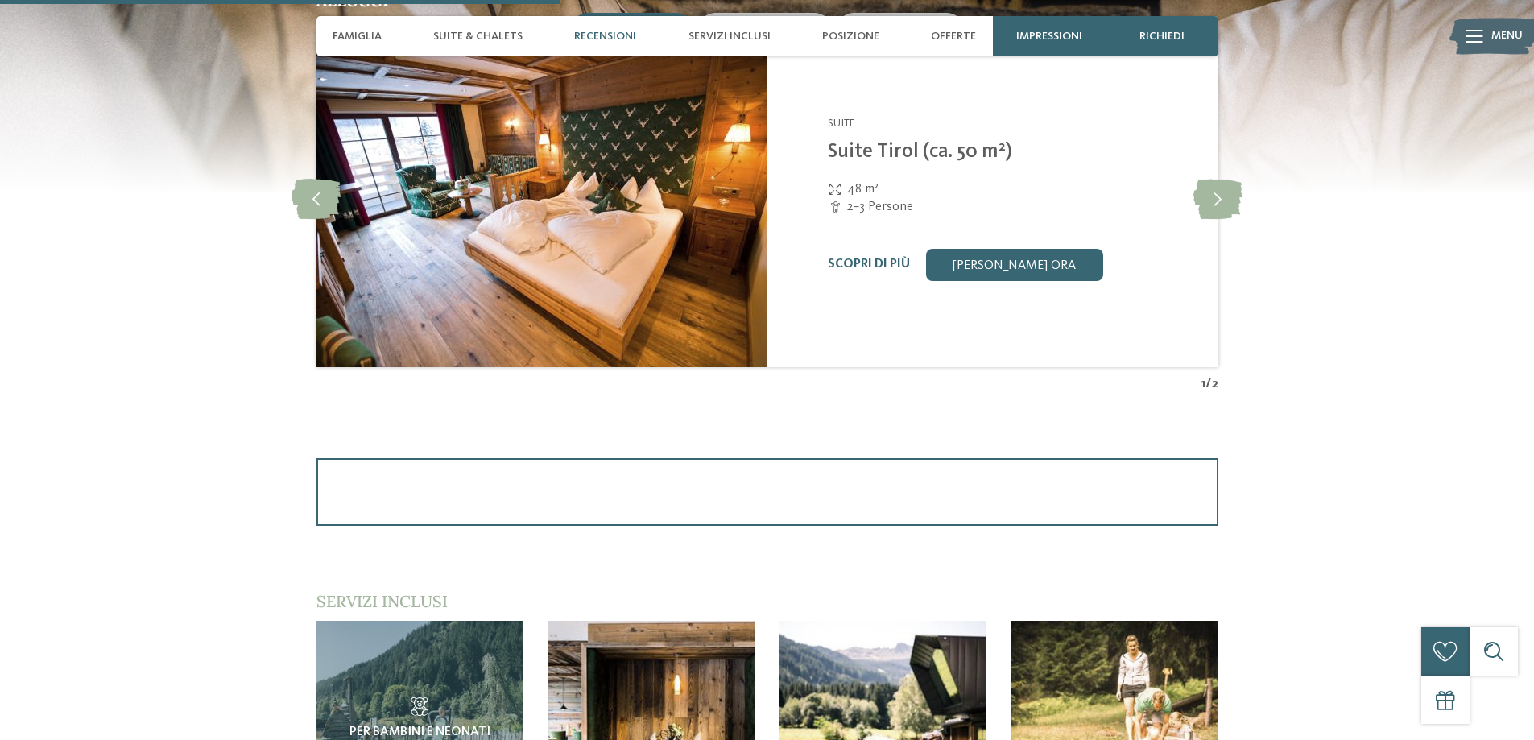
scroll to position [1691, 0]
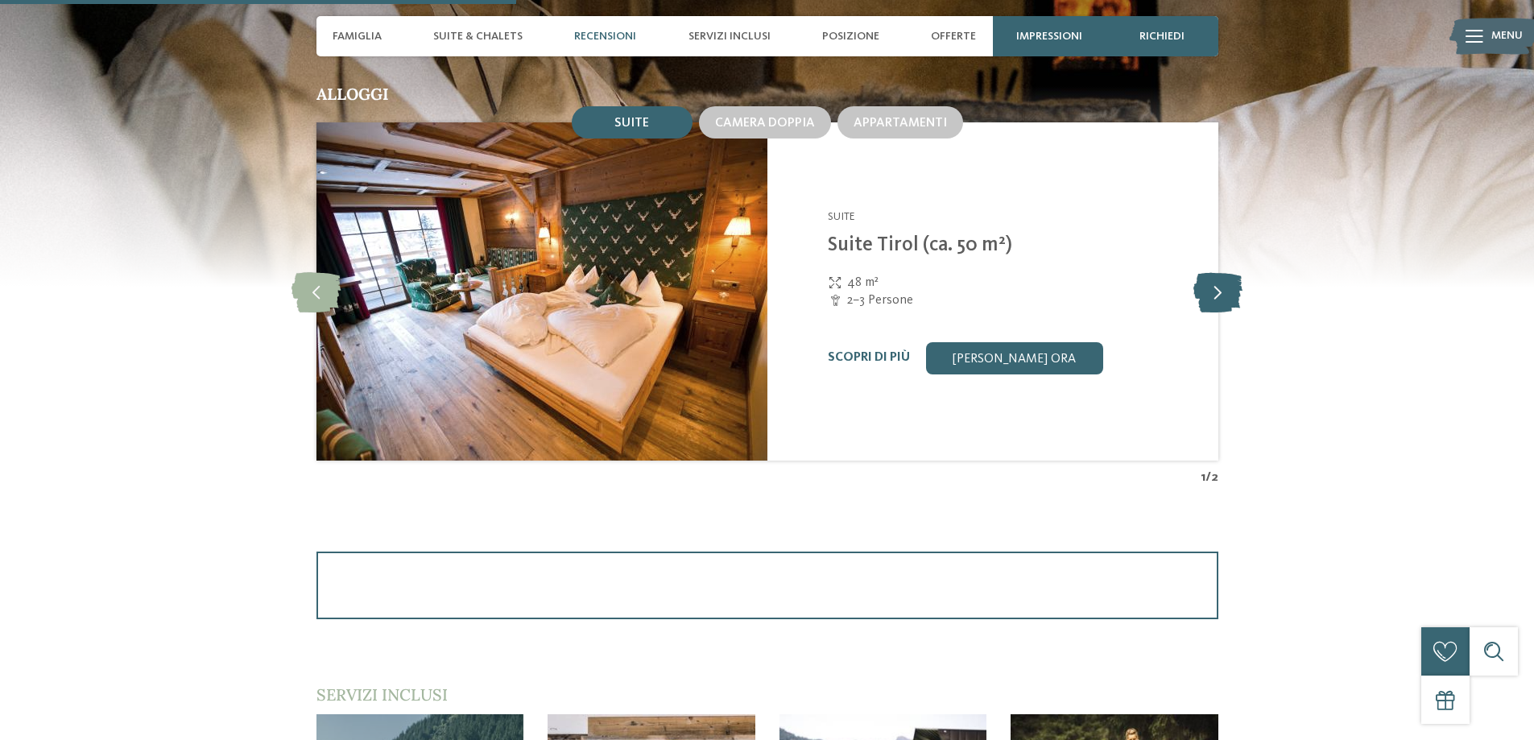
click at [1225, 295] on icon at bounding box center [1217, 291] width 49 height 40
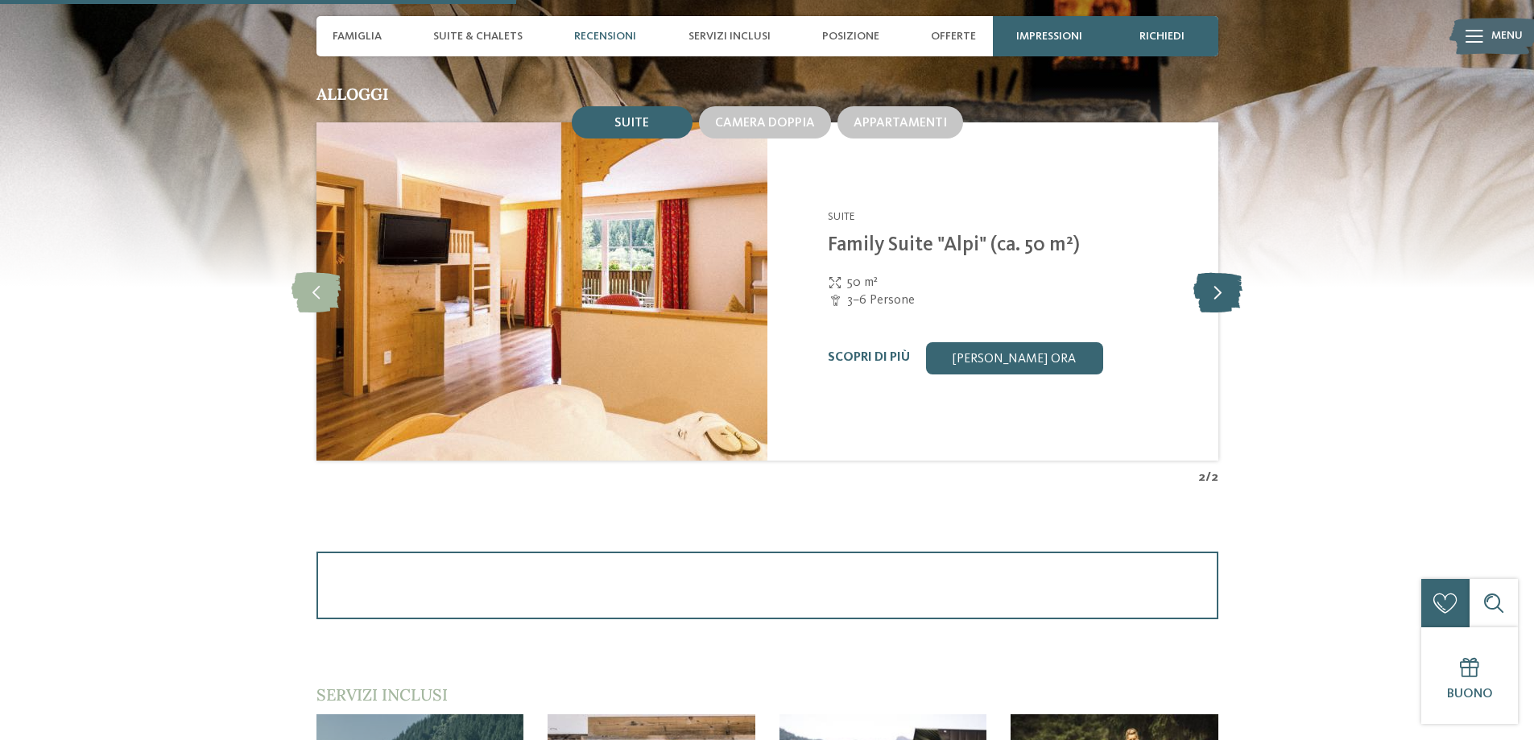
click at [1219, 289] on icon at bounding box center [1217, 291] width 49 height 40
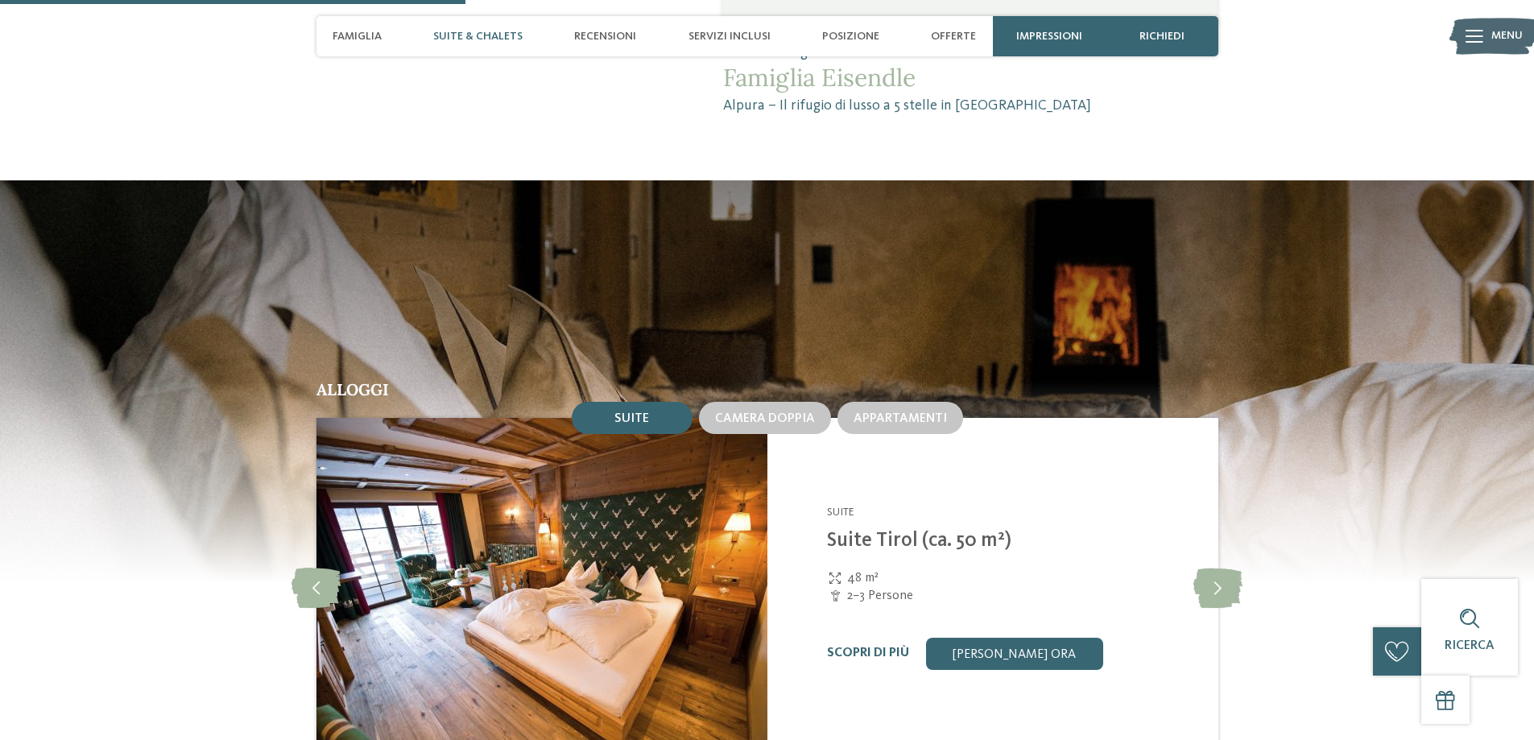
scroll to position [1127, 0]
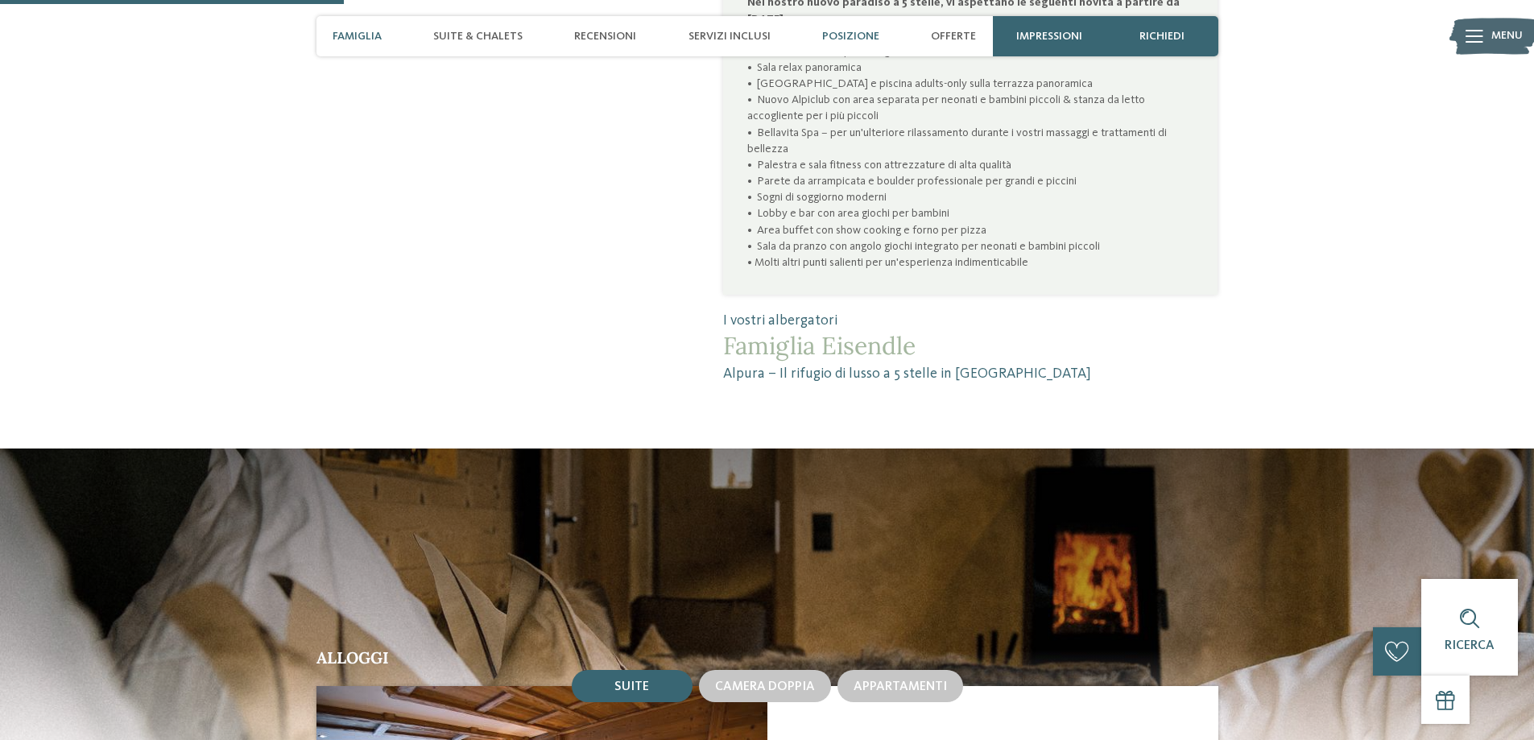
click at [842, 43] on div "Posizione" at bounding box center [850, 36] width 73 height 40
click at [849, 30] on span "Posizione" at bounding box center [850, 37] width 57 height 14
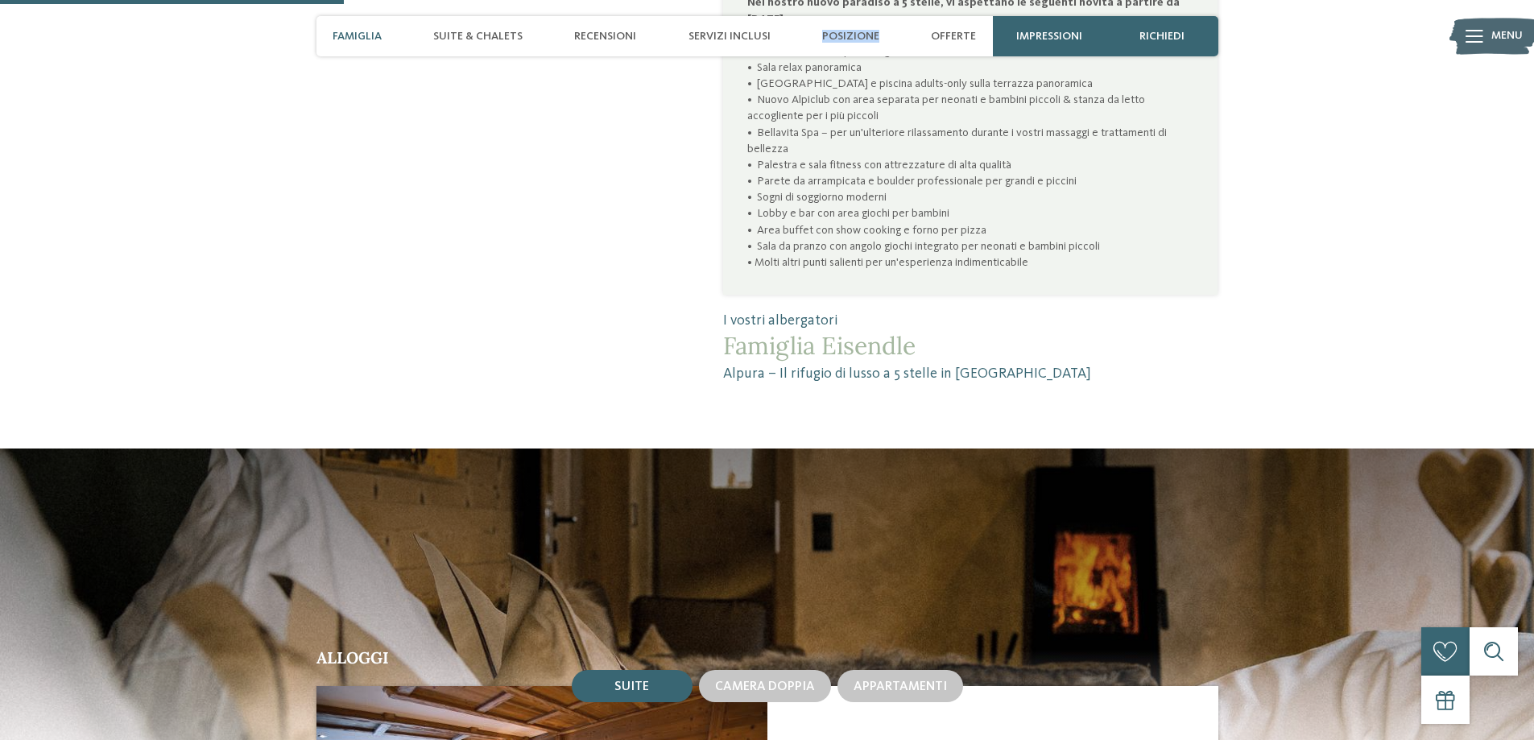
click at [849, 30] on span "Posizione" at bounding box center [850, 37] width 57 height 14
click at [852, 44] on div "Posizione" at bounding box center [850, 36] width 73 height 40
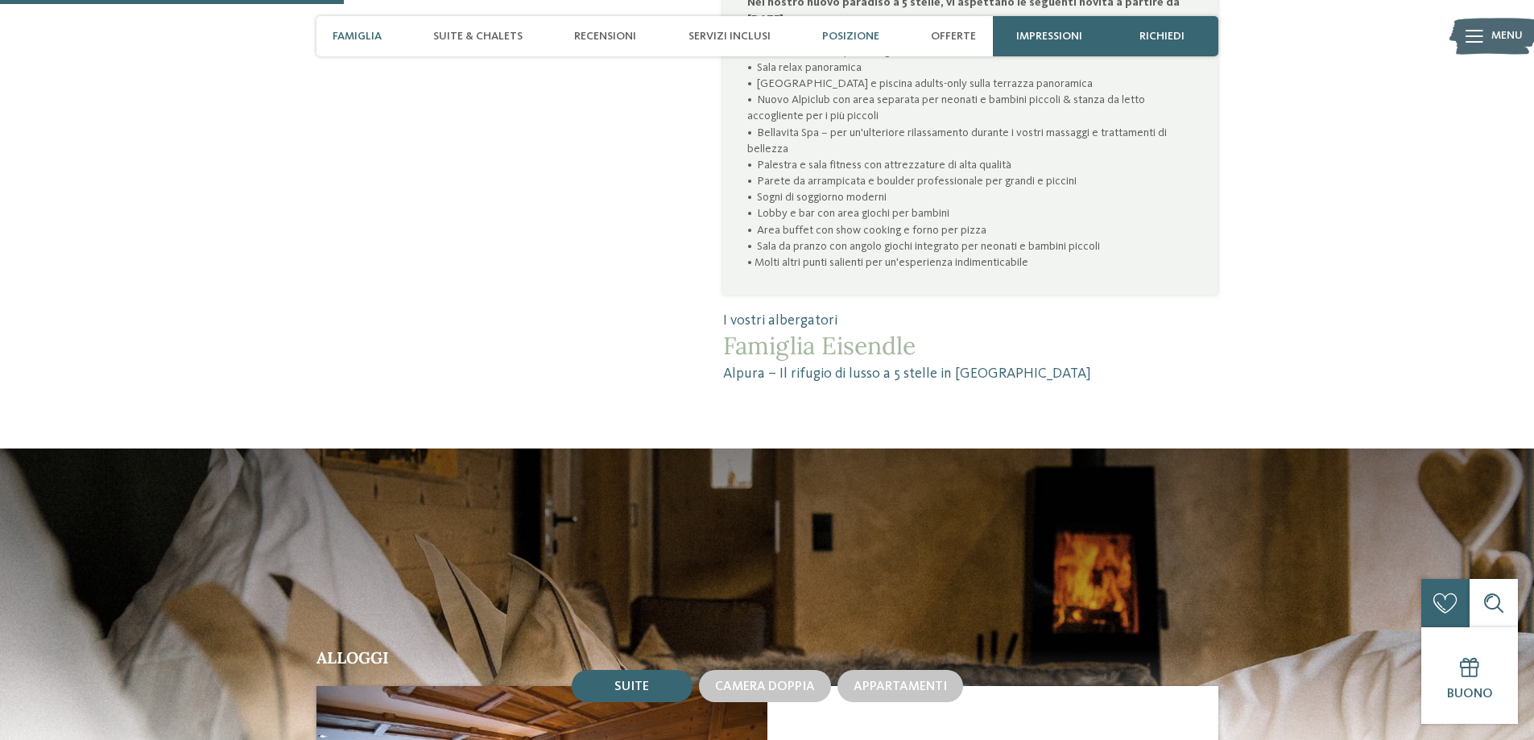
click at [858, 35] on span "Posizione" at bounding box center [850, 37] width 57 height 14
click at [963, 38] on span "Offerte" at bounding box center [953, 37] width 45 height 14
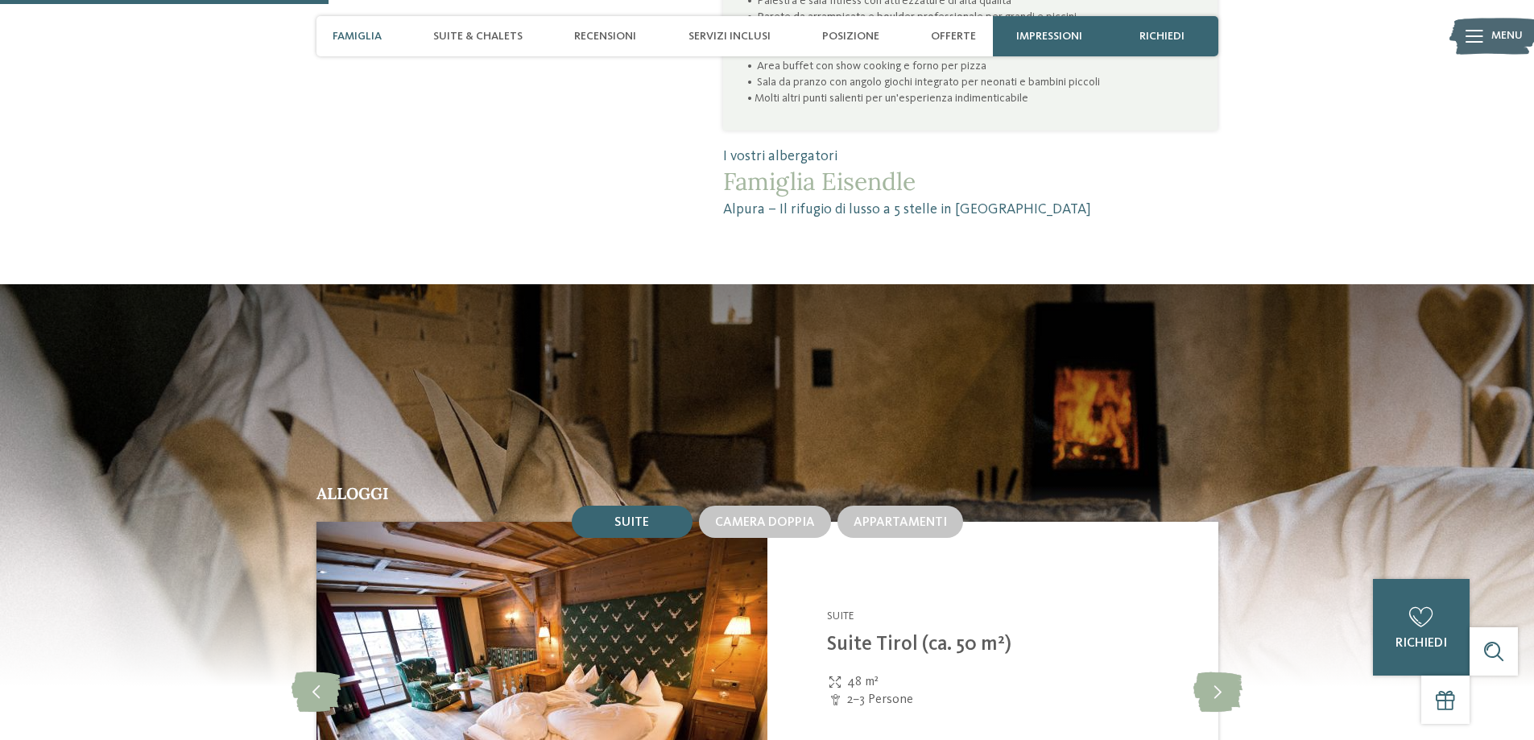
scroll to position [1064, 0]
